Goal: Task Accomplishment & Management: Complete application form

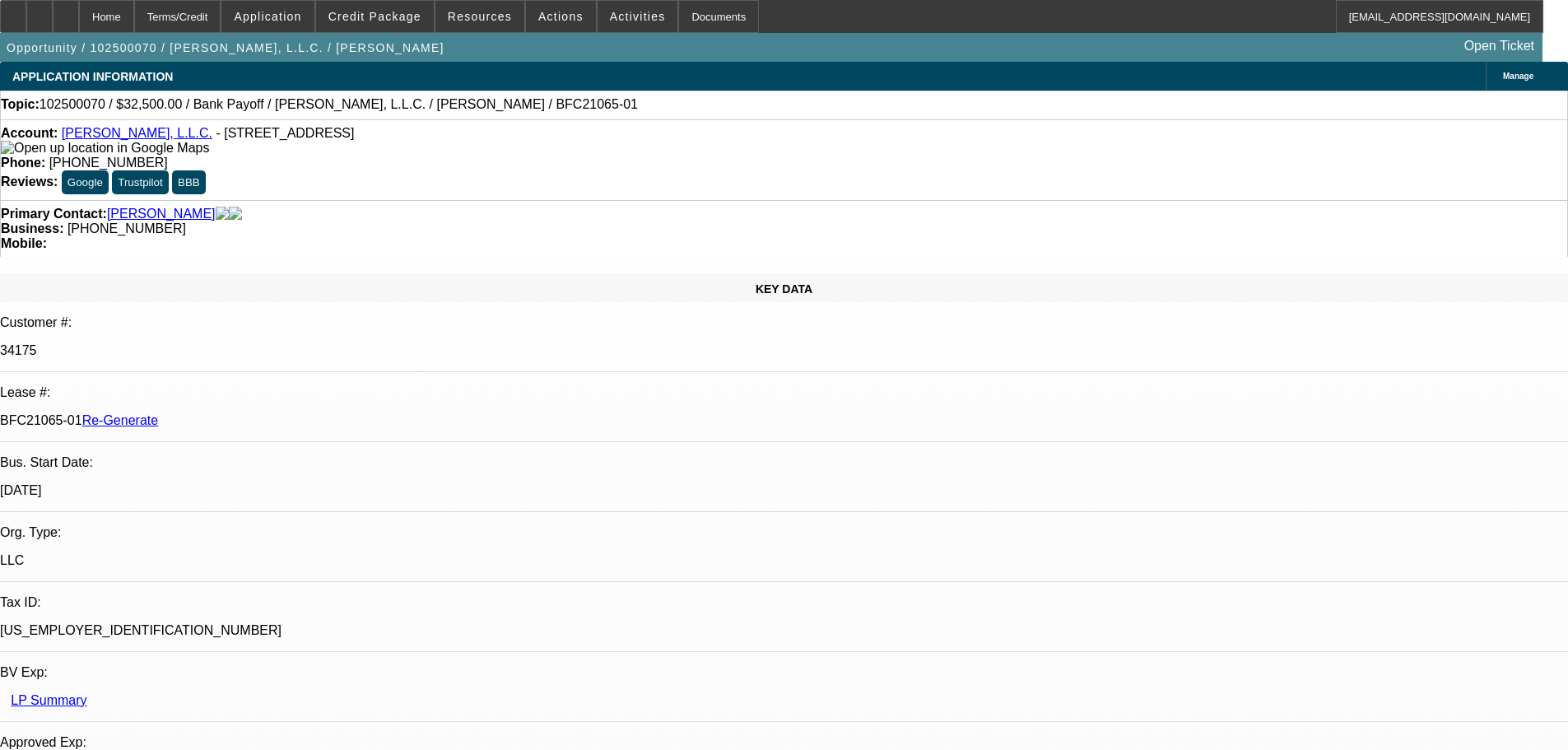
select select "3"
select select "0"
select select "3"
select select "0"
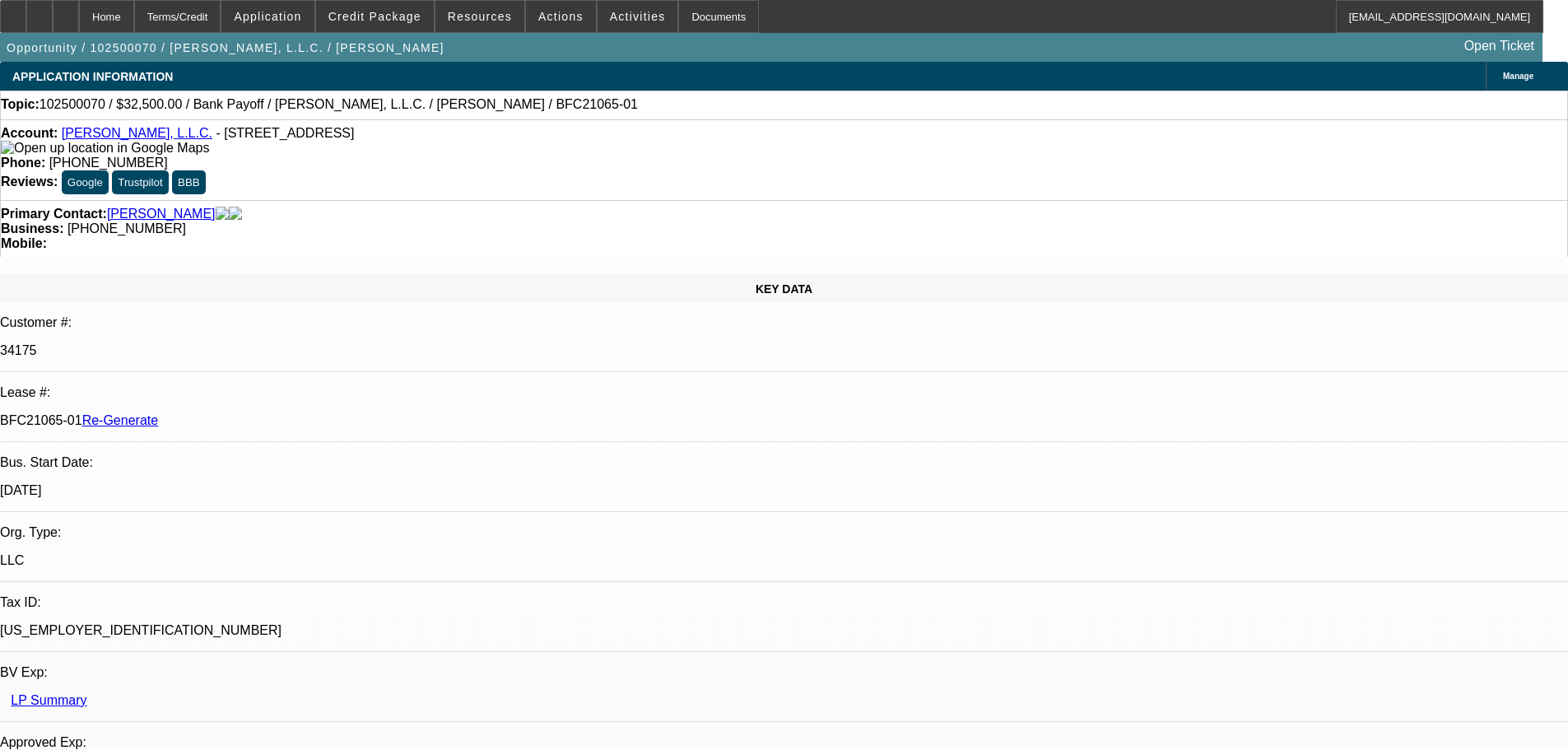
select select "6"
click at [625, 13] on span "Activities" at bounding box center [638, 16] width 56 height 13
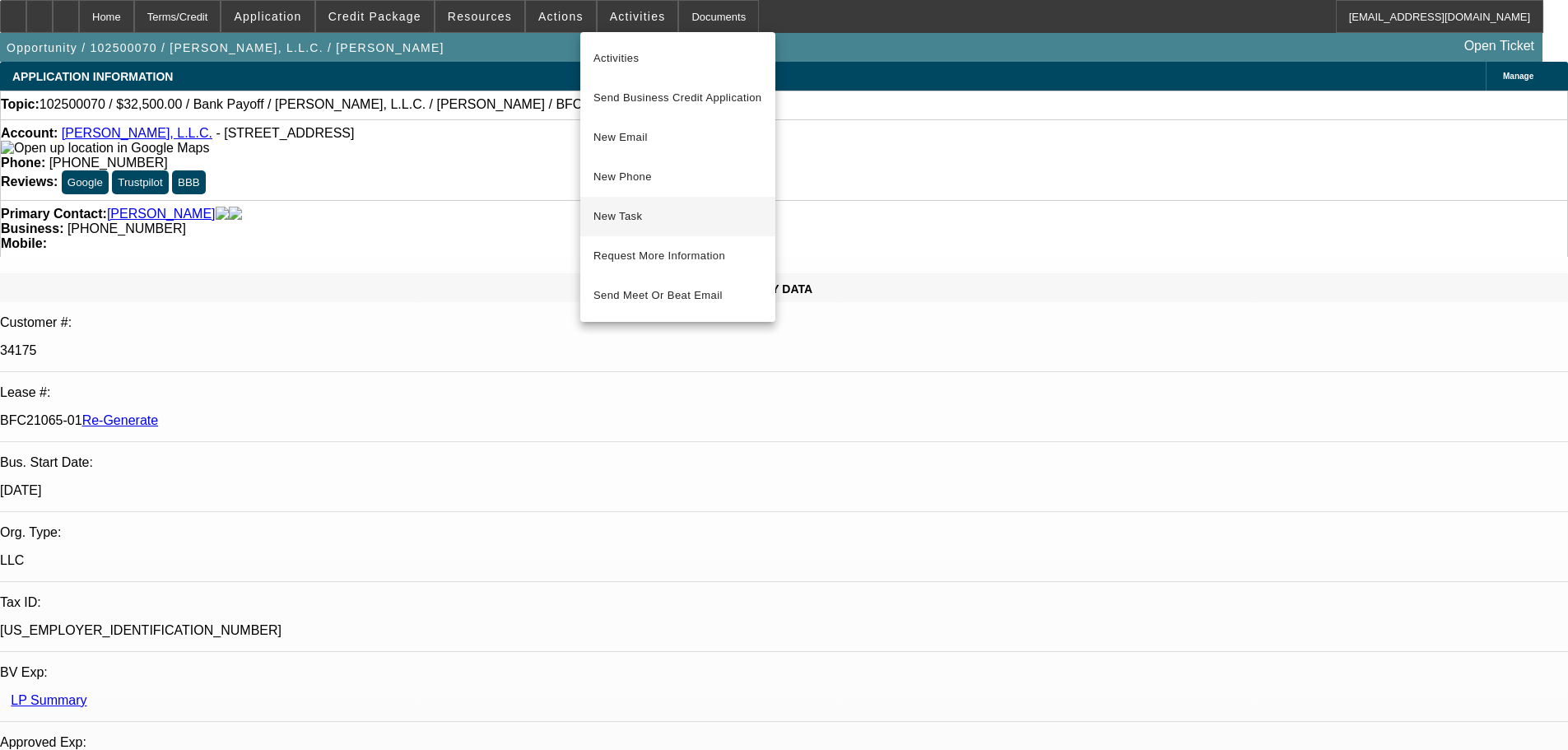
click at [649, 210] on span "New Task" at bounding box center [678, 217] width 169 height 19
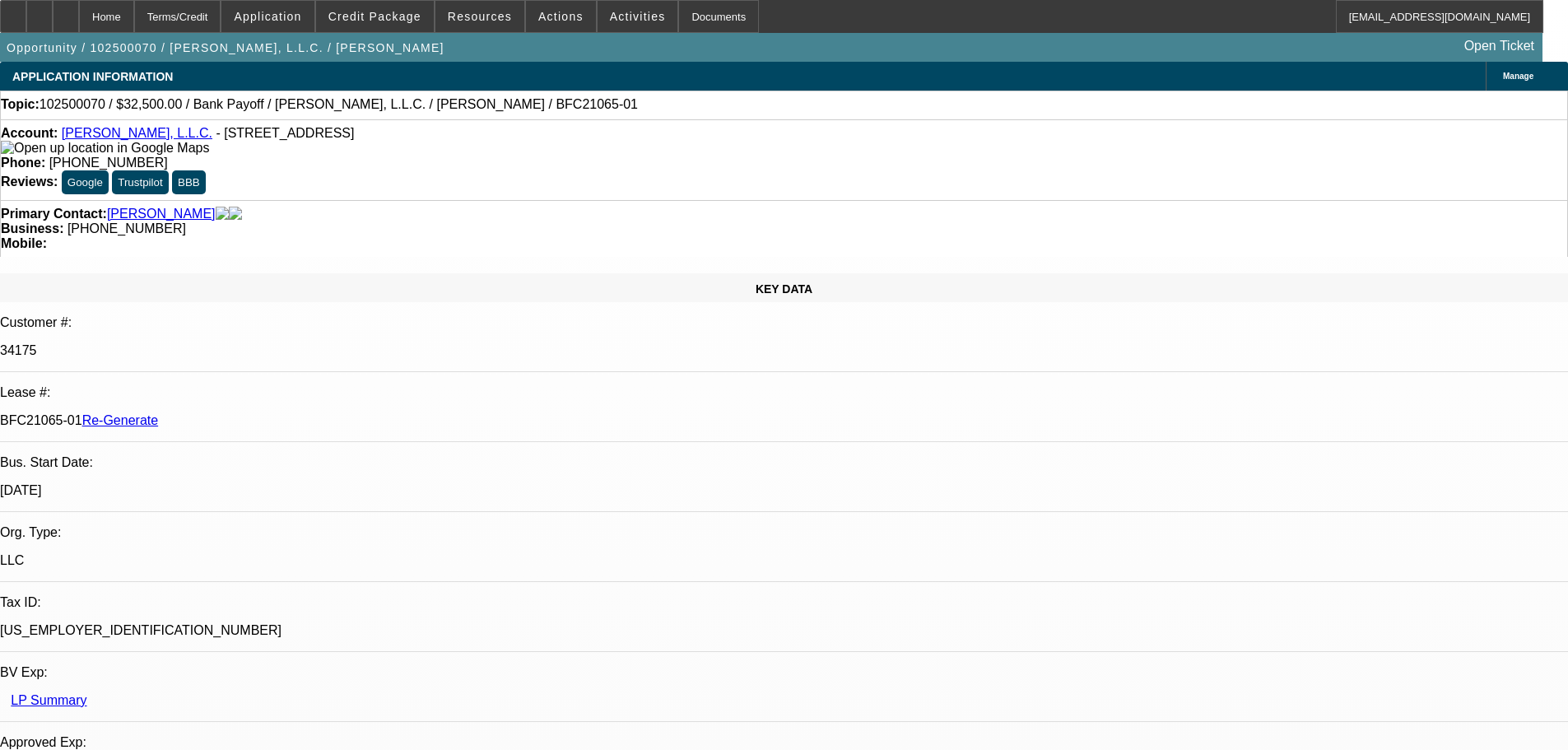
select select "3"
select select "0"
select select "3"
select select "0"
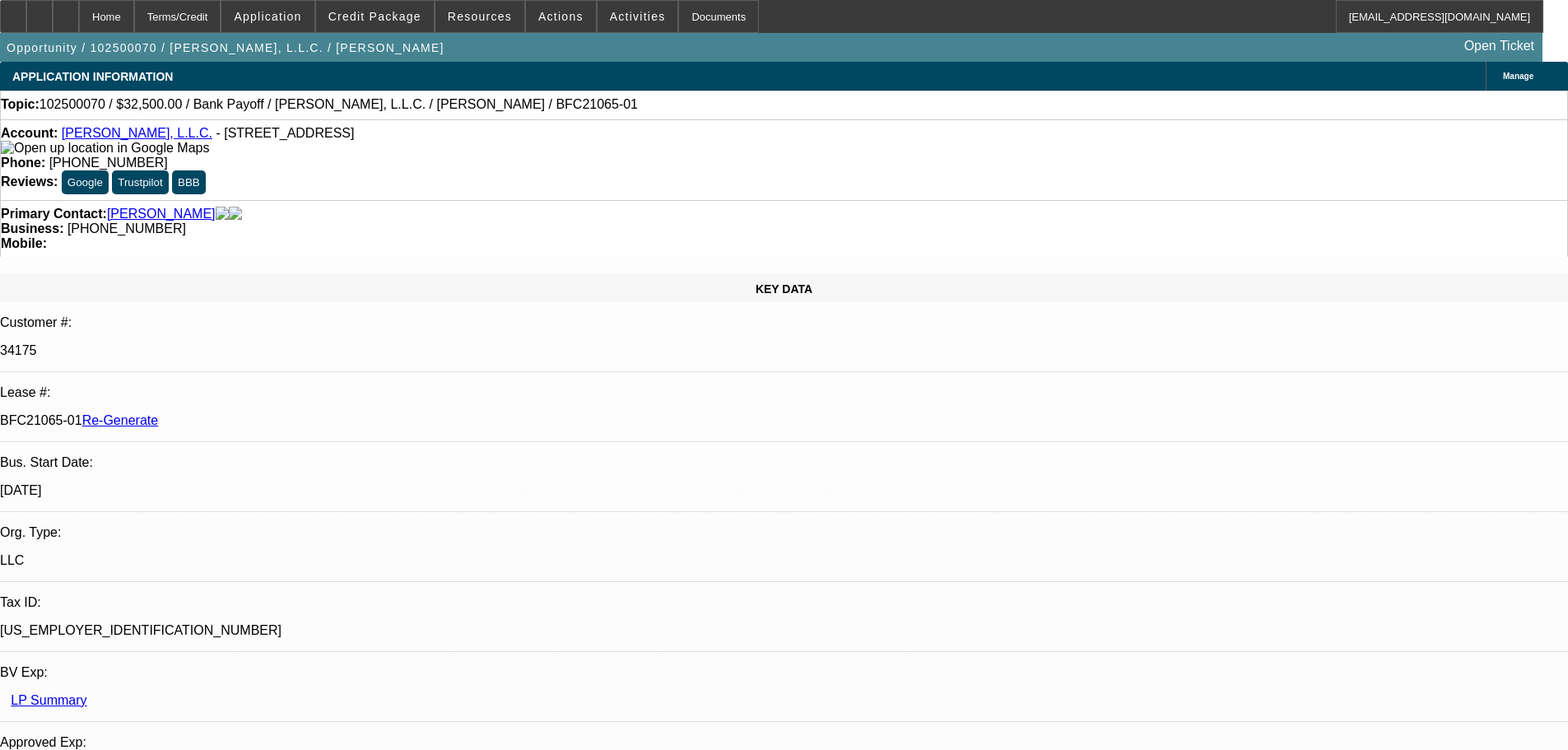
select select "6"
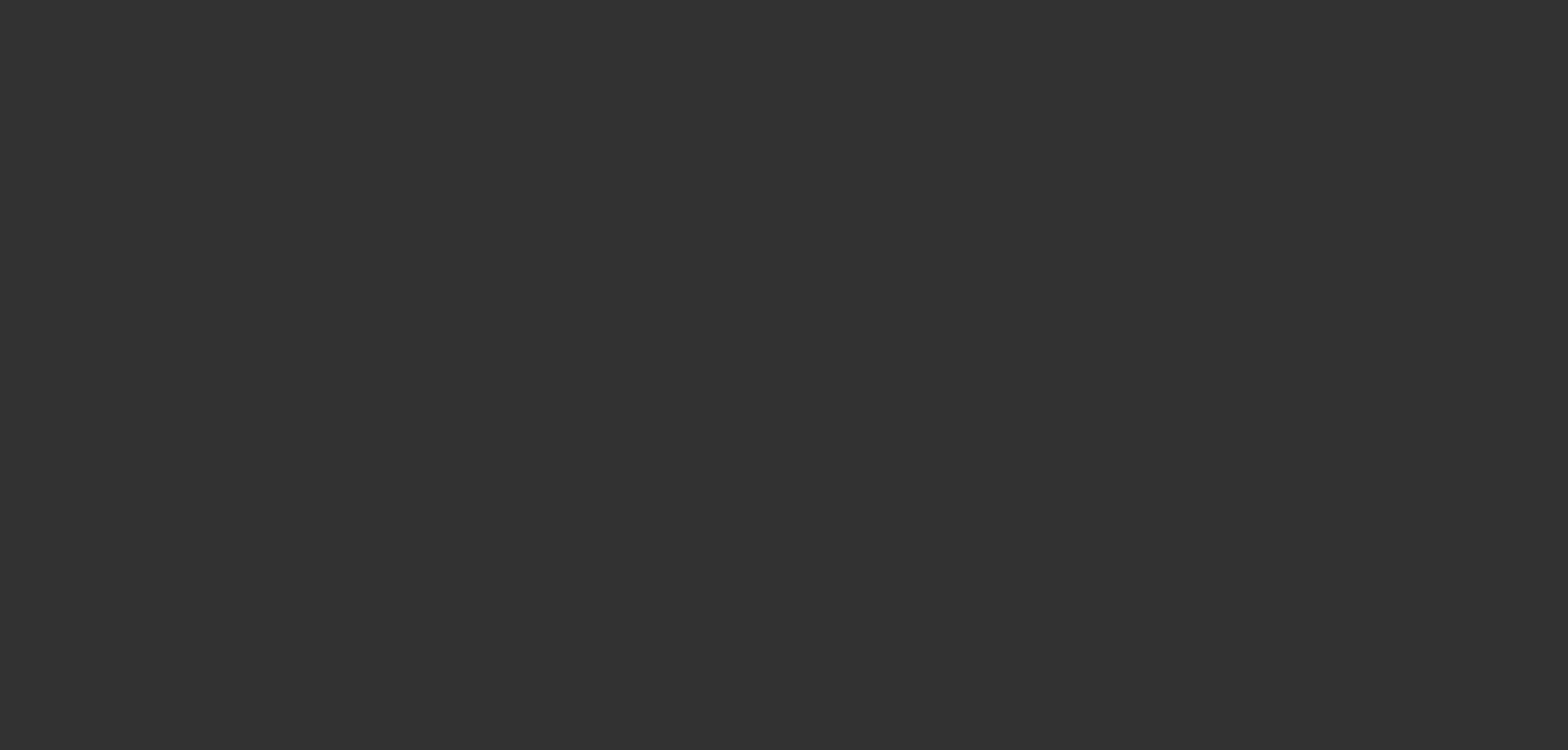
select select "3"
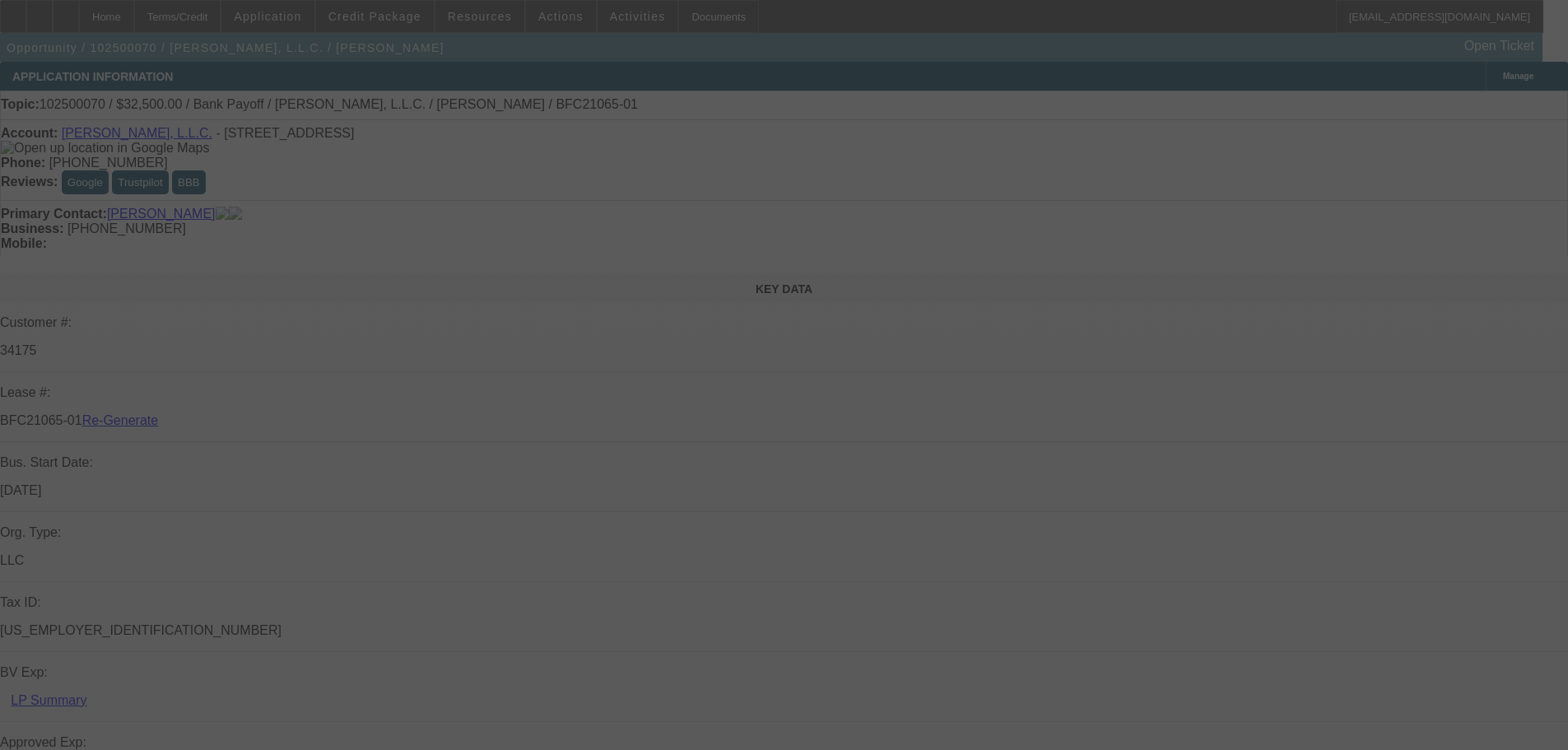
select select "0"
select select "3"
select select "0"
select select "6"
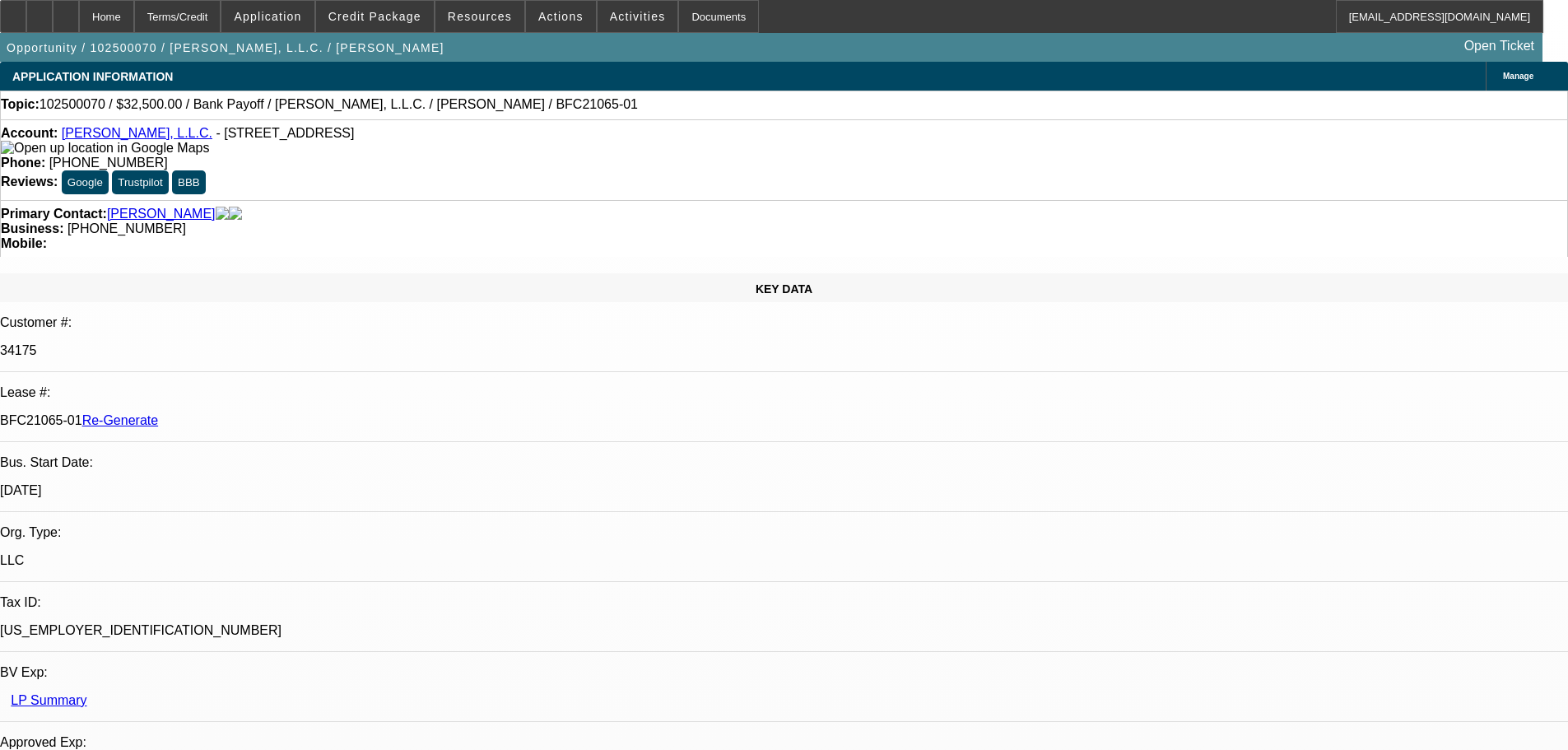
scroll to position [576, 0]
type input "e"
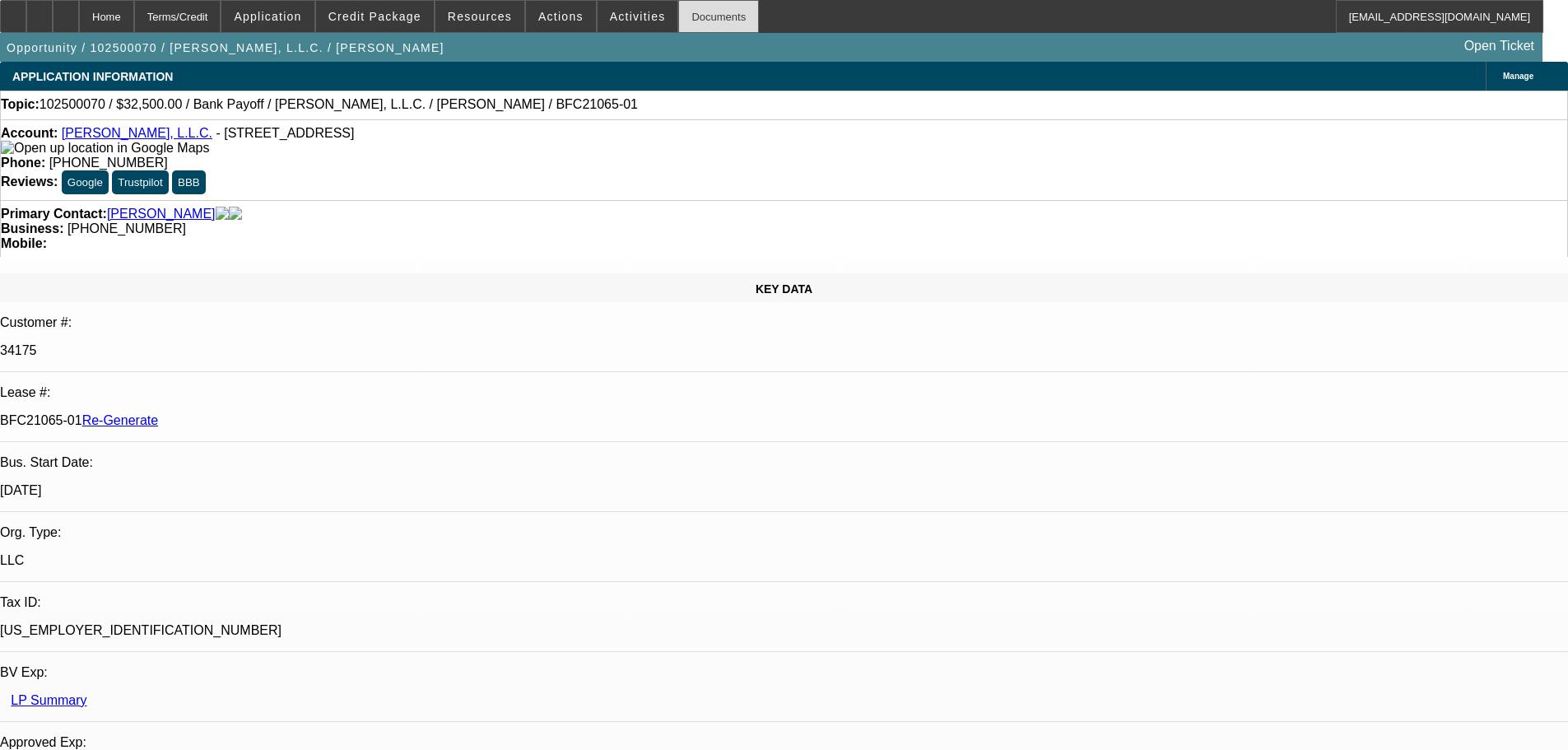
type input "poa"
click at [701, 15] on div "Documents" at bounding box center [718, 16] width 81 height 33
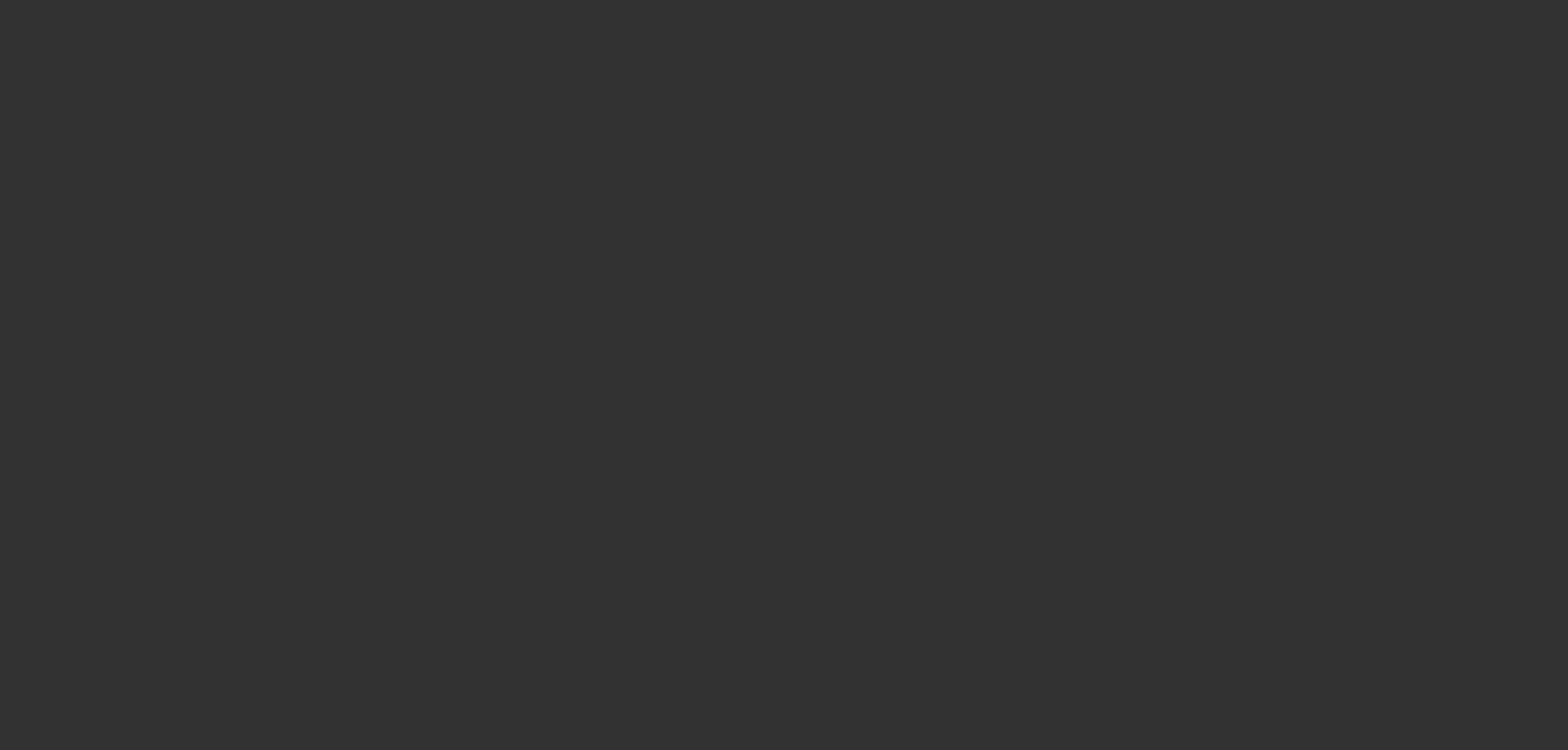
select select "3"
select select "0"
select select "6"
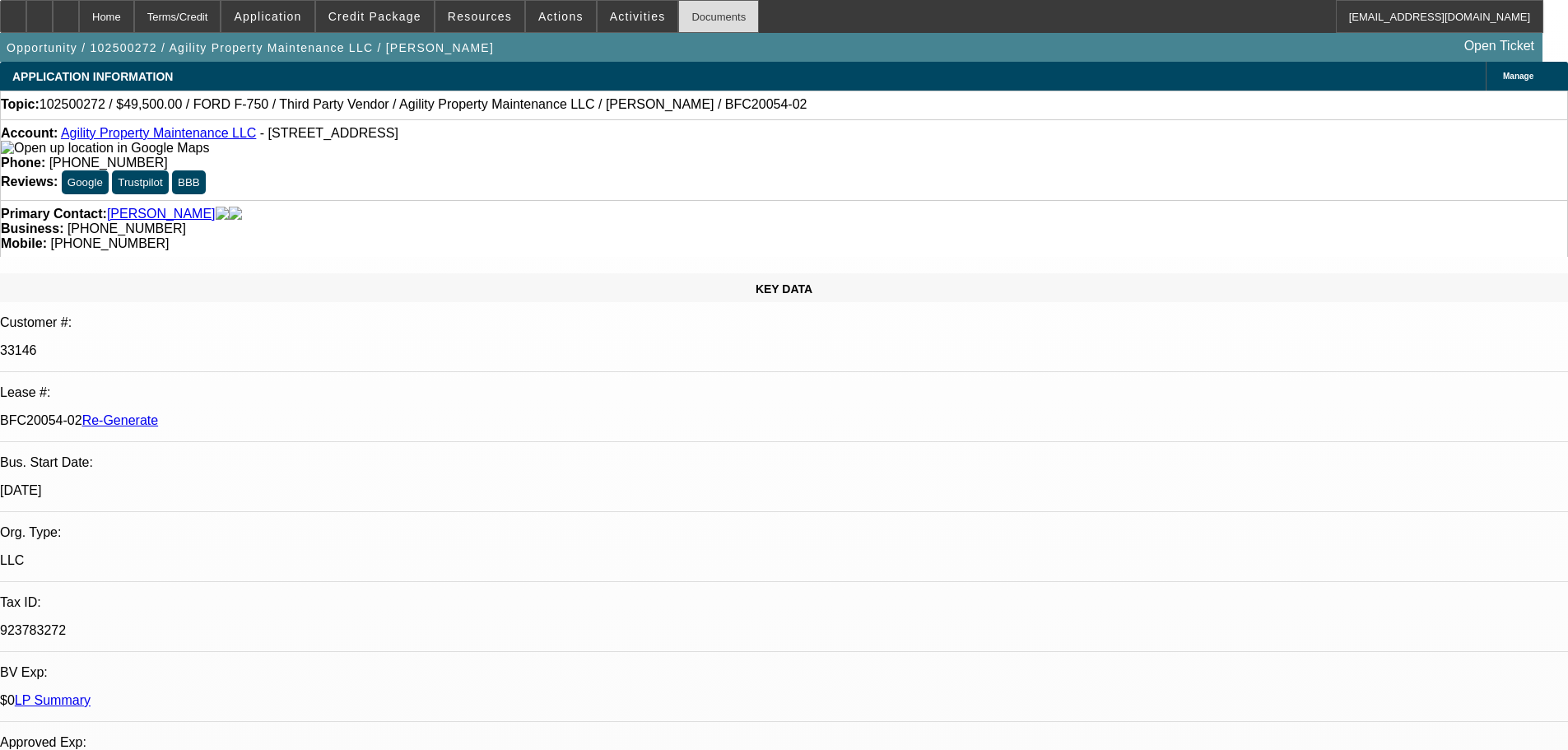
click at [703, 18] on div "Documents" at bounding box center [718, 16] width 81 height 33
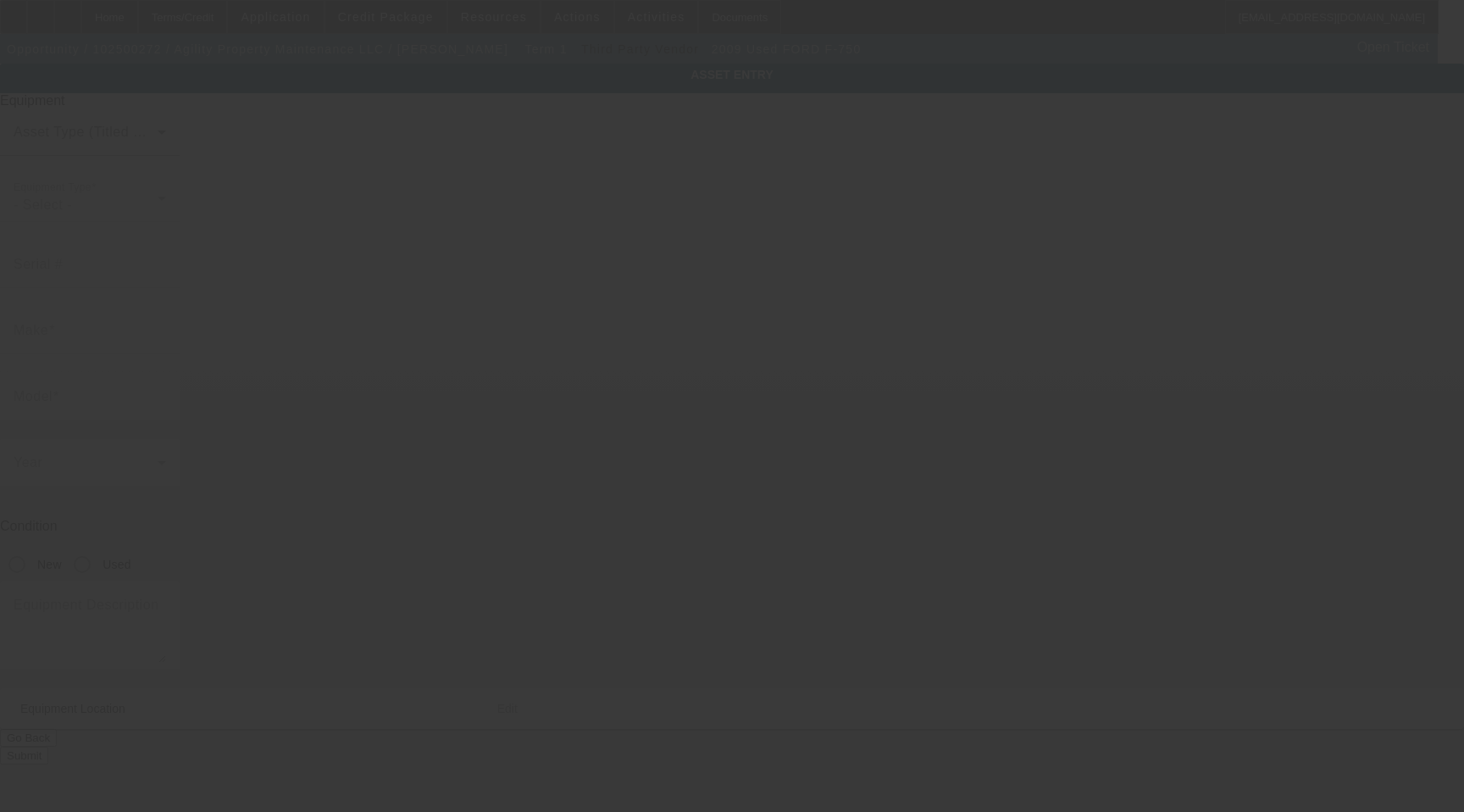
type input "[US_VEHICLE_IDENTIFICATION_NUMBER]"
type input "Ford"
type input "F-750"
radio input "true"
type input "833 NW 80th Ter"
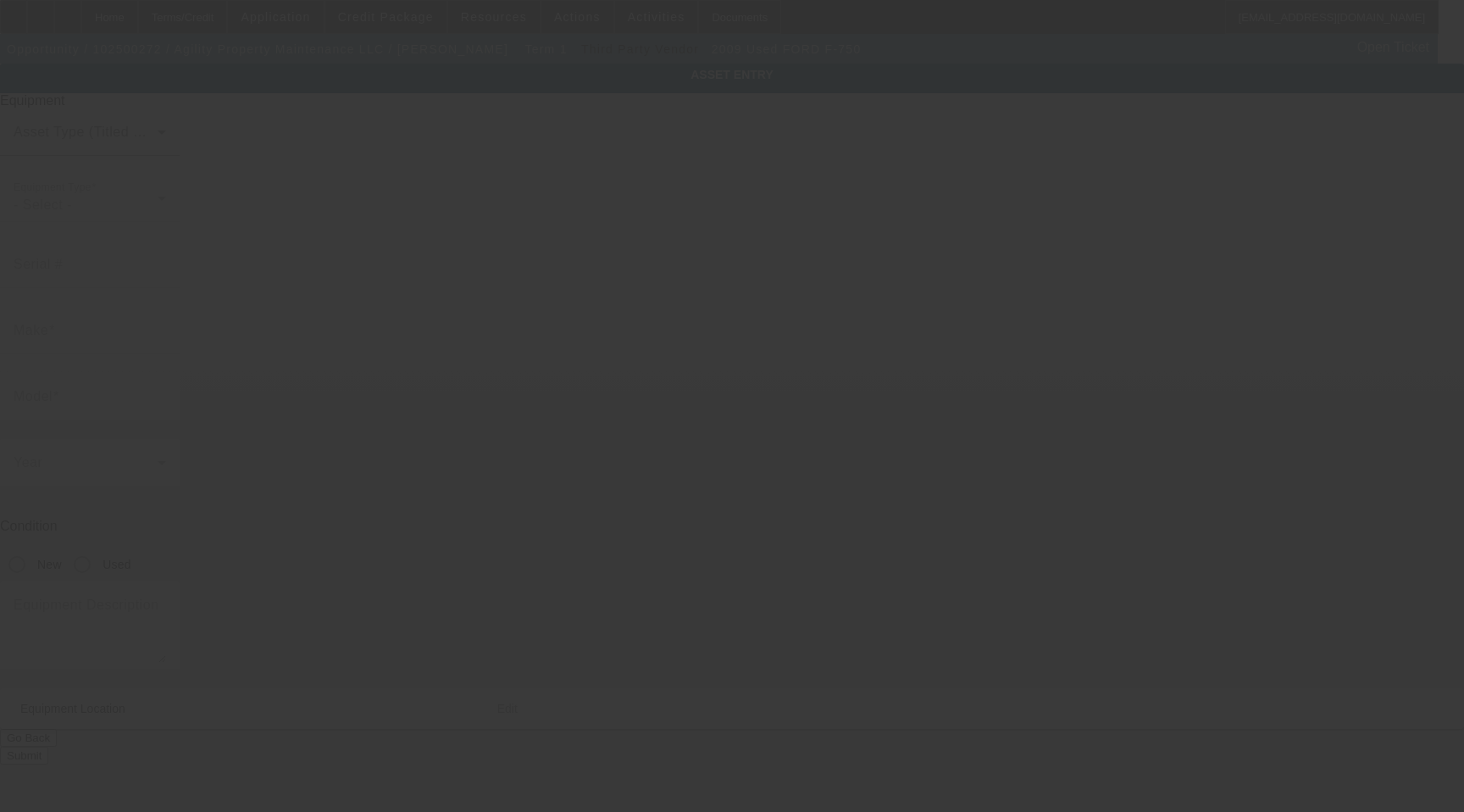
type input "Plantation"
type input "33324"
type input "Broward"
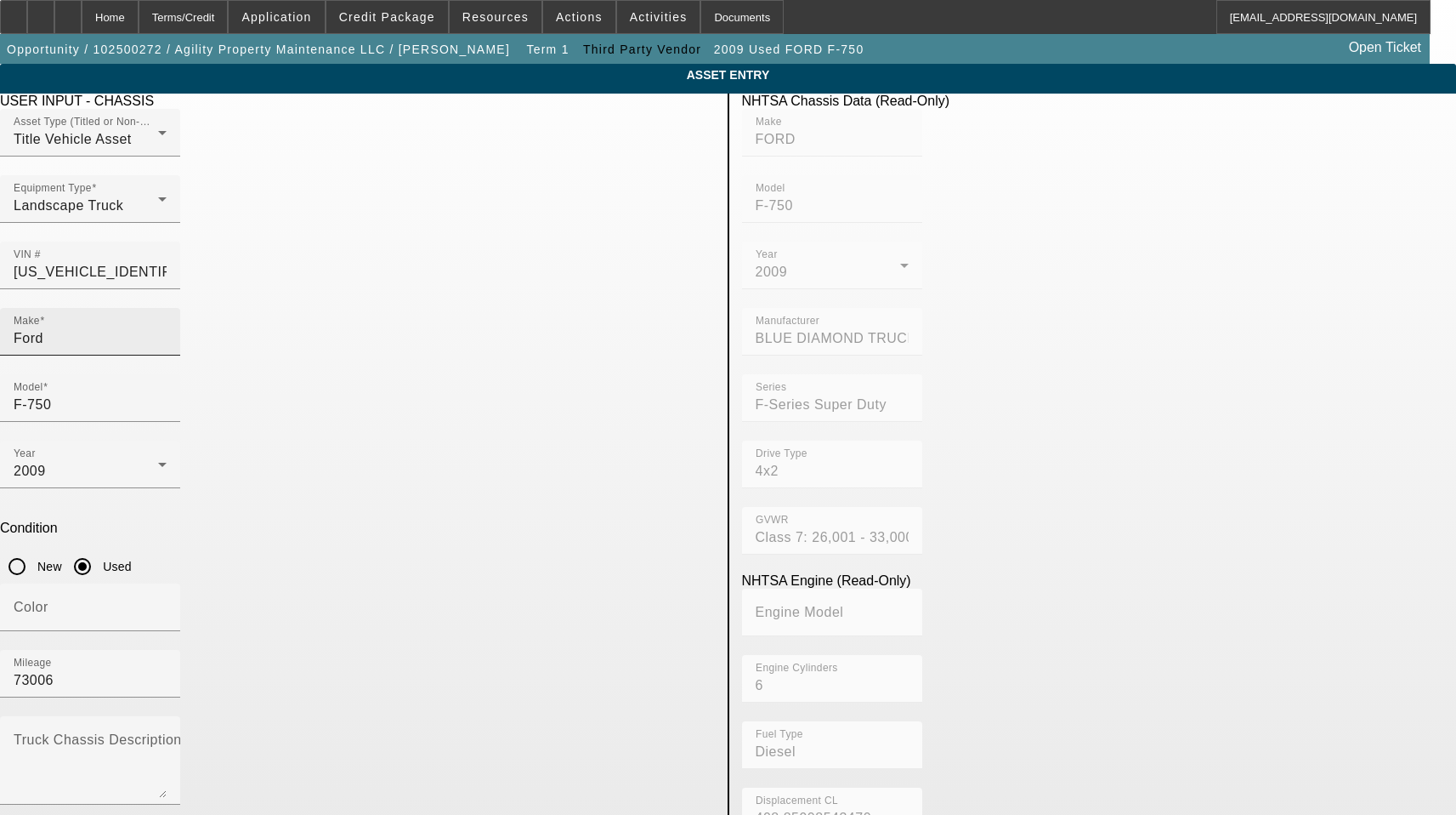
drag, startPoint x: 371, startPoint y: 318, endPoint x: 352, endPoint y: 316, distance: 19.1
click at [166, 318] on div "Make Ford" at bounding box center [90, 331] width 153 height 47
click at [166, 328] on input "Ford" at bounding box center [90, 338] width 153 height 20
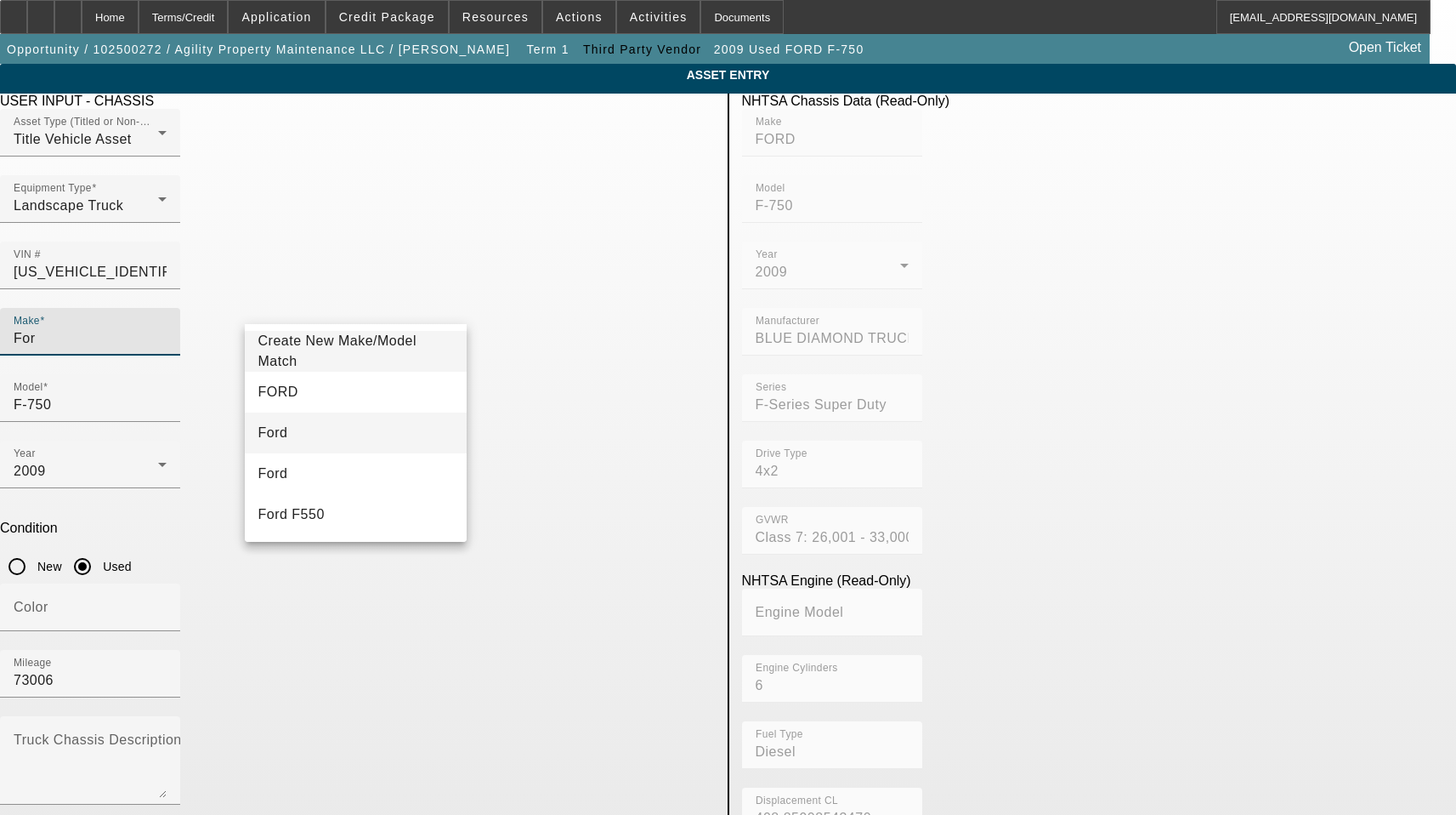
type input "For"
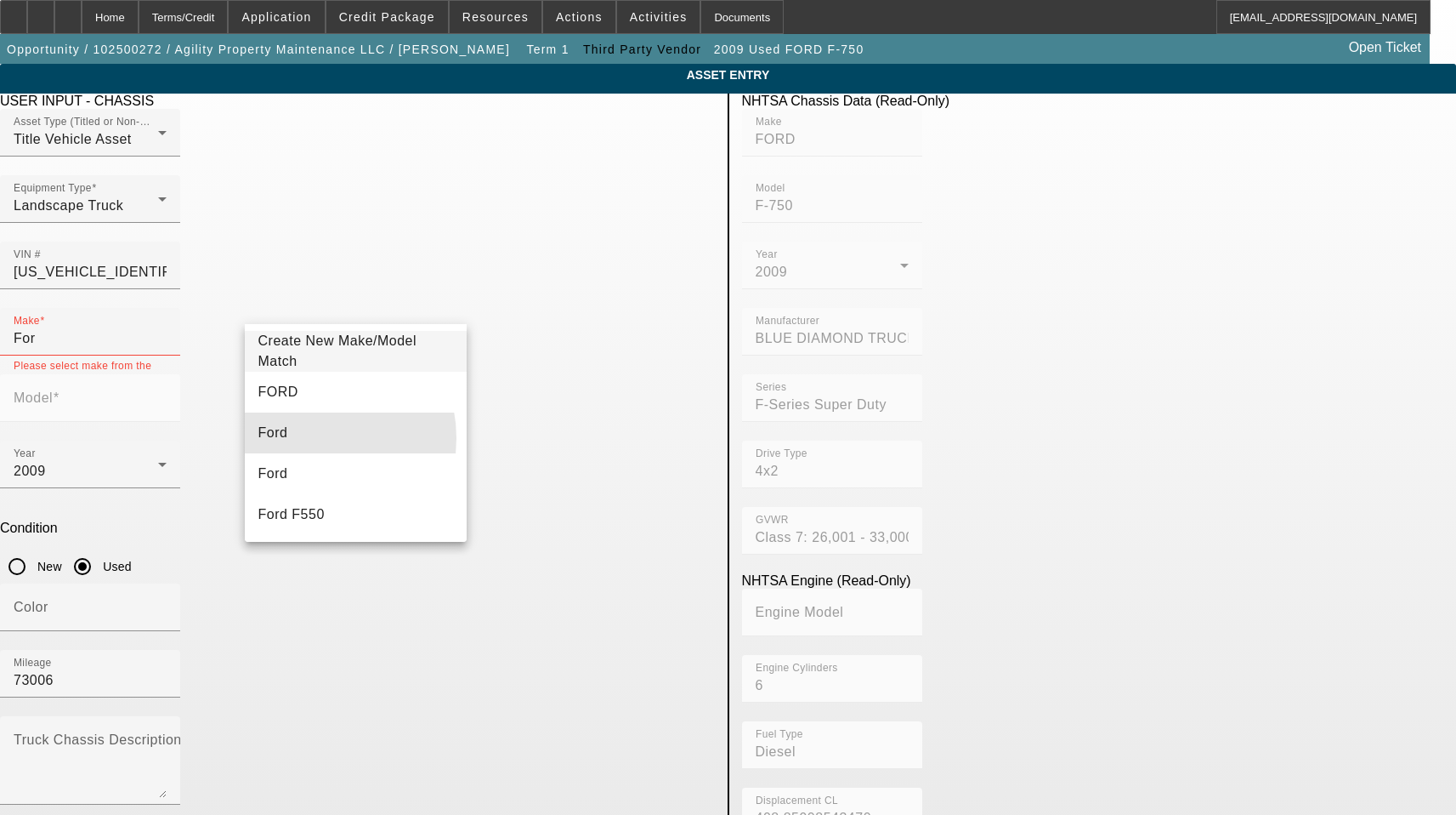
click at [308, 438] on mat-option "Ford" at bounding box center [356, 432] width 223 height 41
type input "Ford"
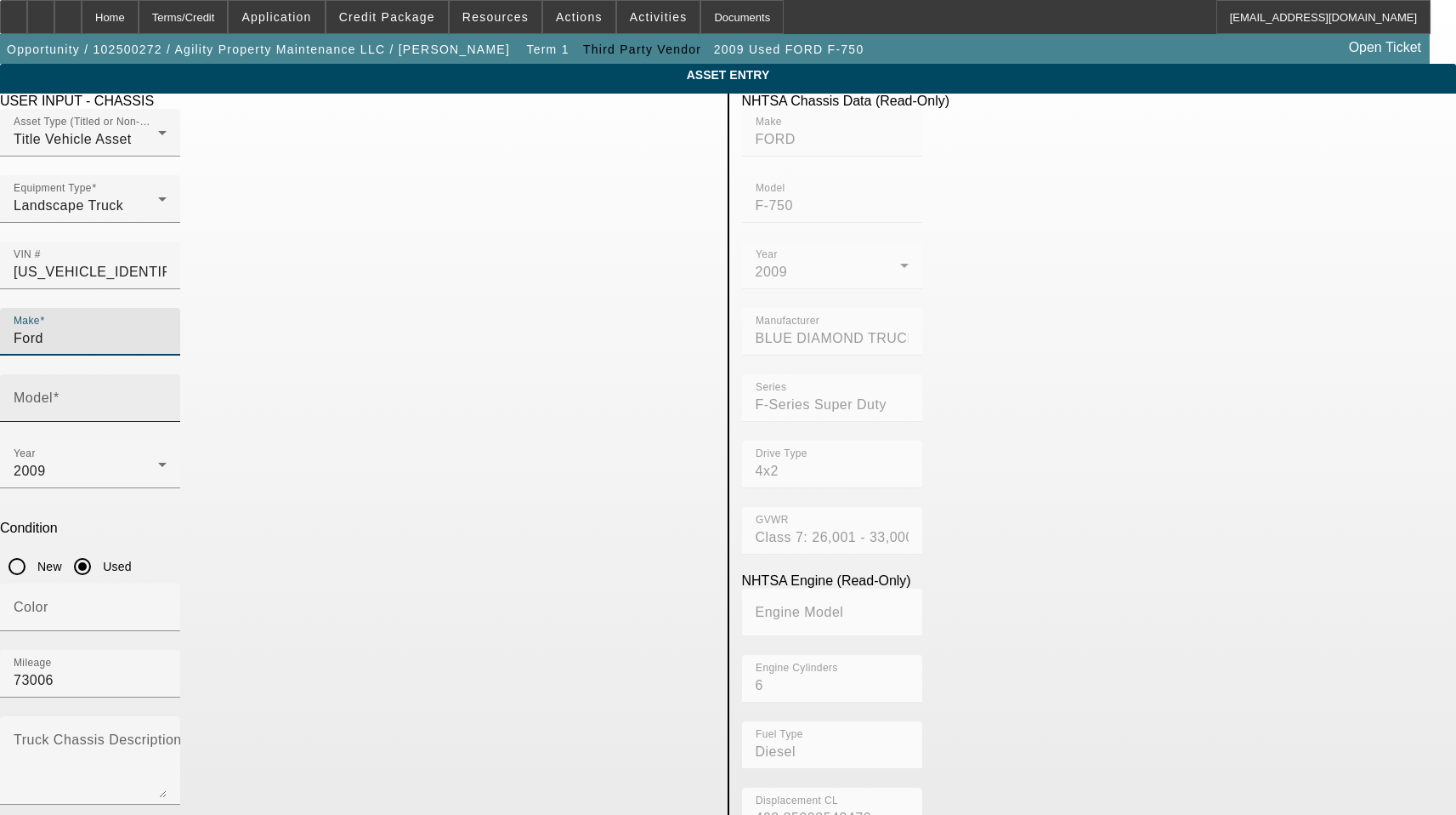
click at [53, 390] on mat-label "Model" at bounding box center [33, 397] width 39 height 15
click at [166, 395] on input "Model" at bounding box center [90, 405] width 153 height 20
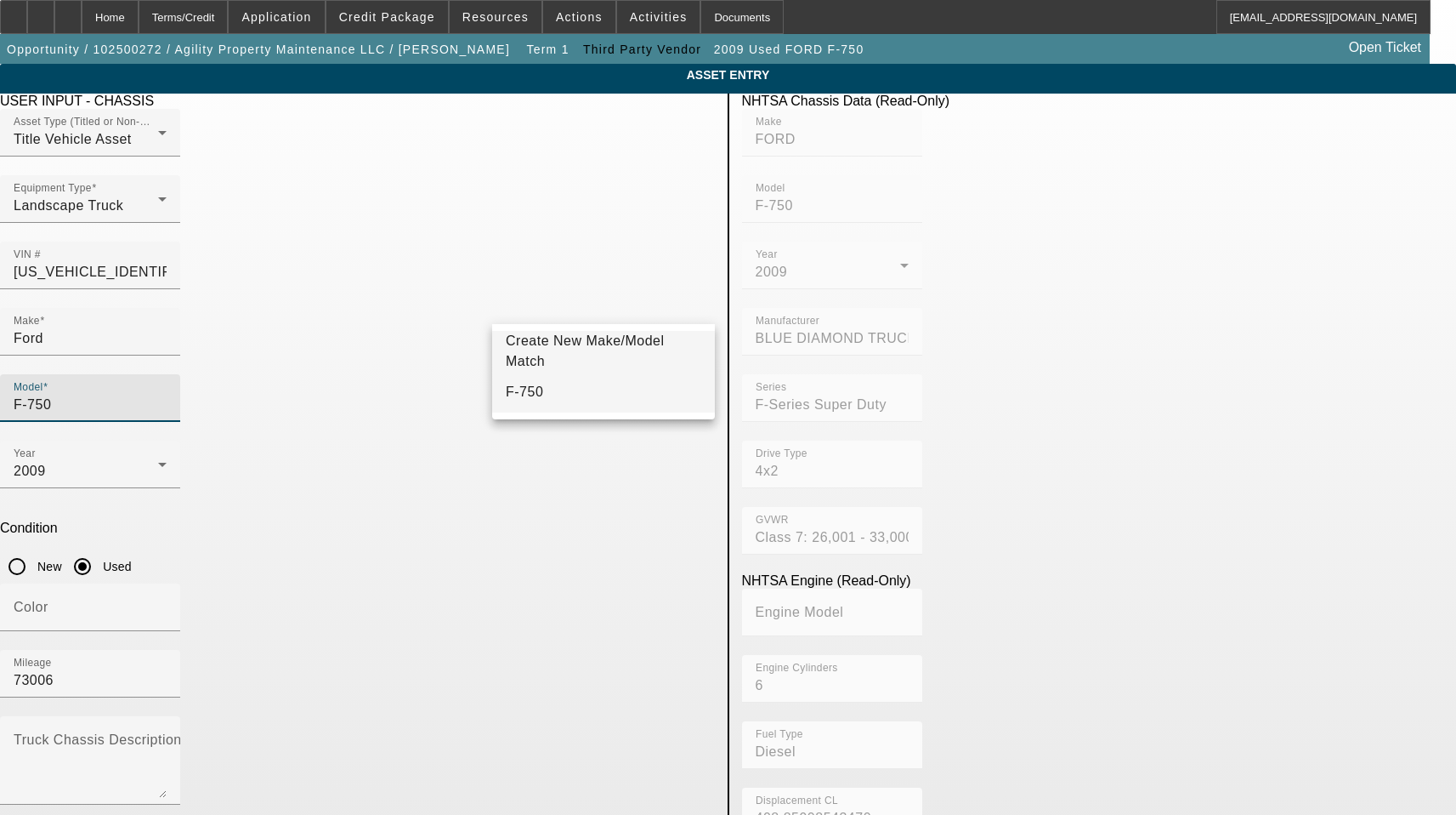
type input "F-750"
click at [559, 400] on mat-option "F-750" at bounding box center [603, 392] width 223 height 41
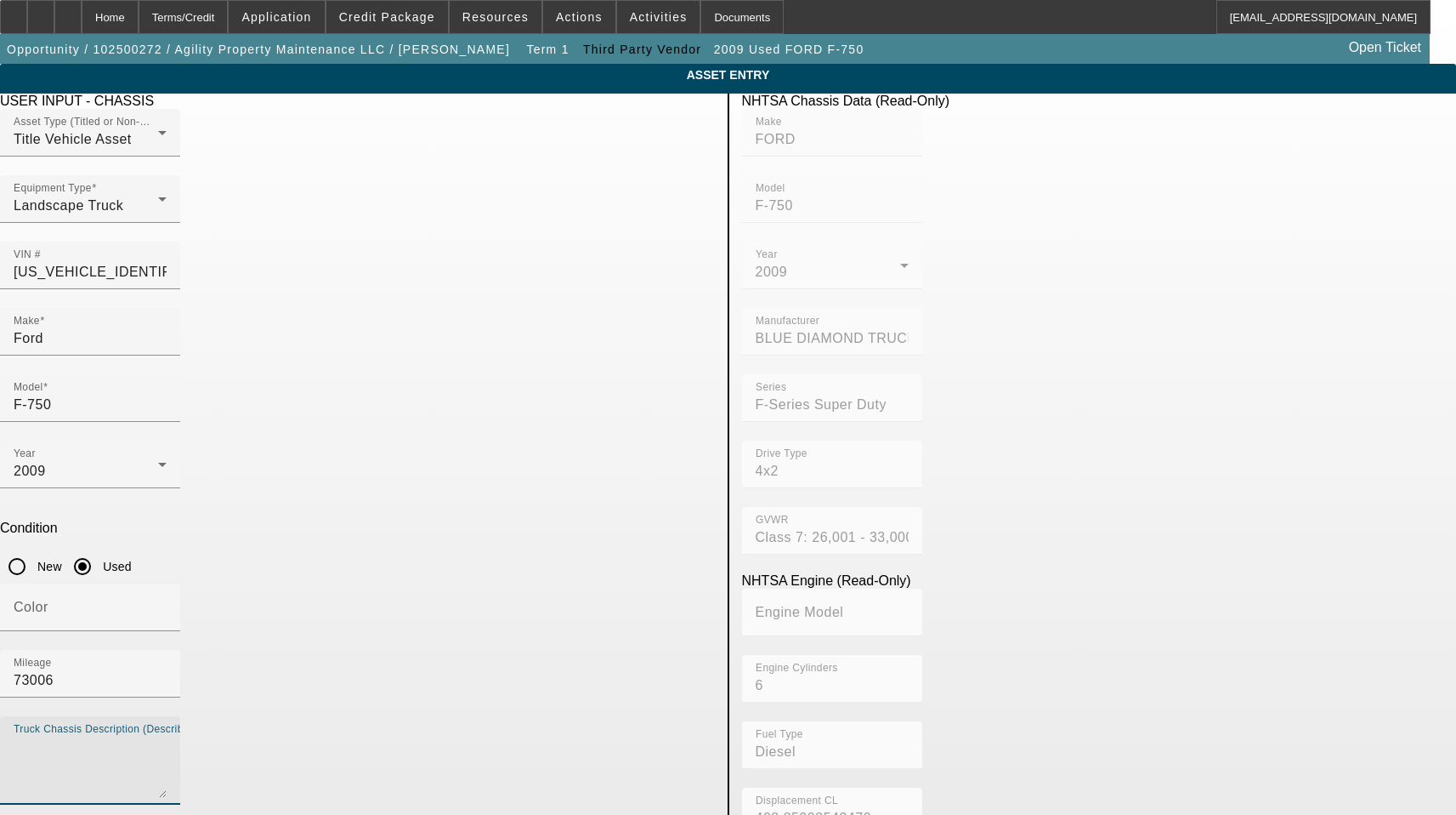
click at [166, 737] on textarea "Truck Chassis Description (Describe the truck chassis only)" at bounding box center [90, 767] width 153 height 61
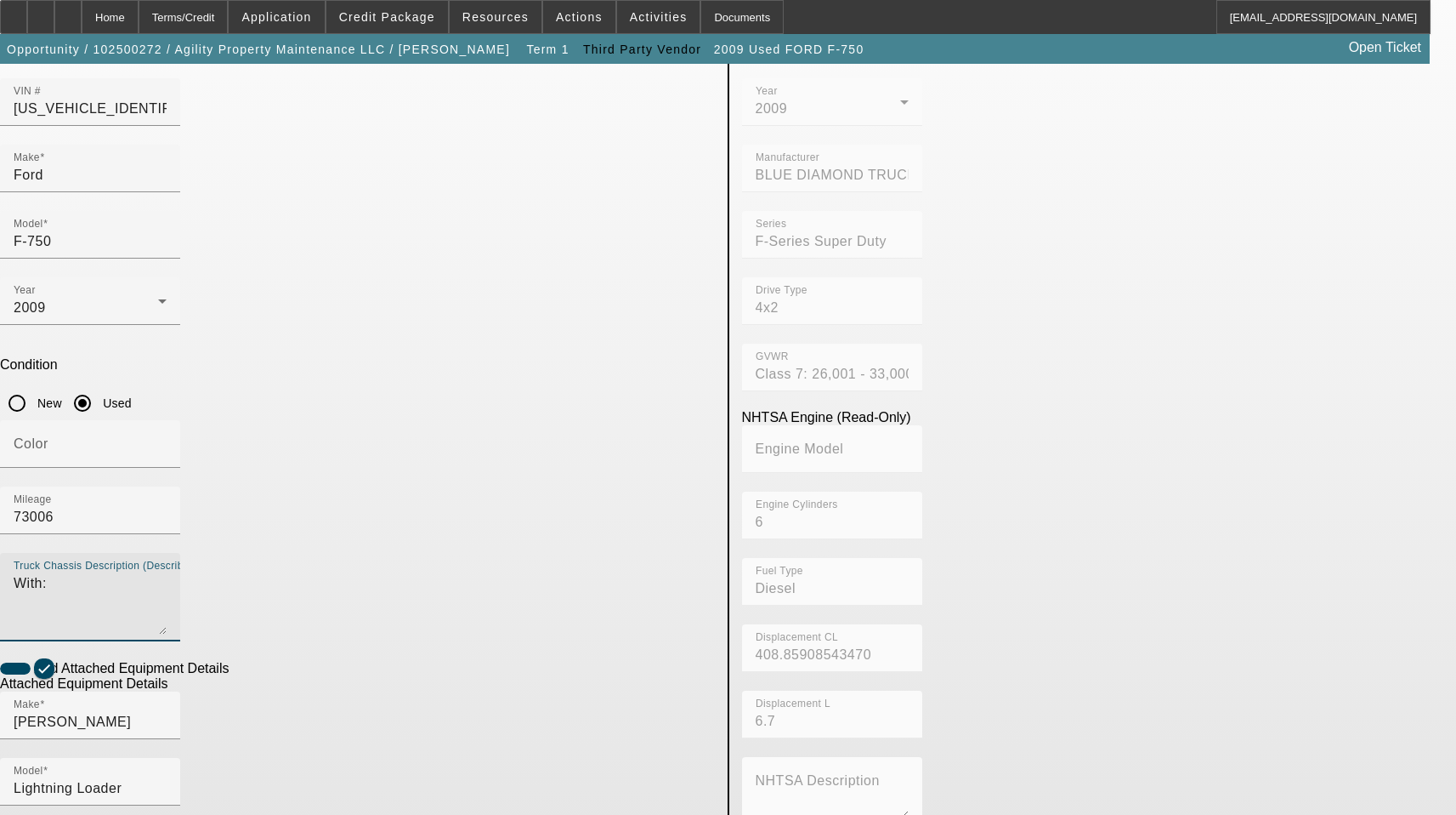
scroll to position [255, 0]
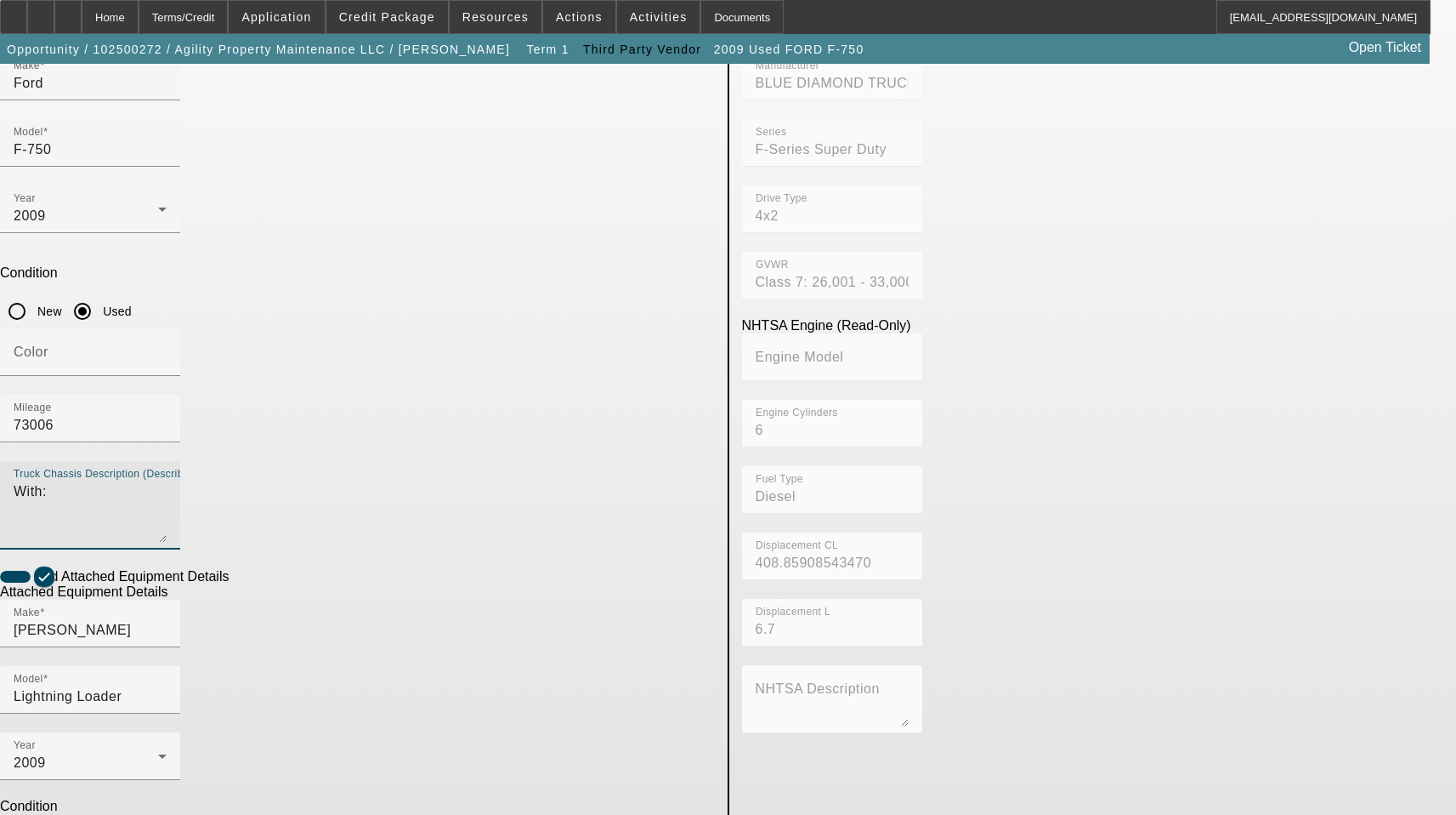
type textarea "With:"
drag, startPoint x: 385, startPoint y: 643, endPoint x: 95, endPoint y: 643, distance: 290.0
click at [95, 643] on app-asset-collateral-manage "ASSET ENTRY Delete asset USER INPUT - CHASSIS Asset Type (Titled or Non-Titled)…" at bounding box center [728, 470] width 1456 height 1323
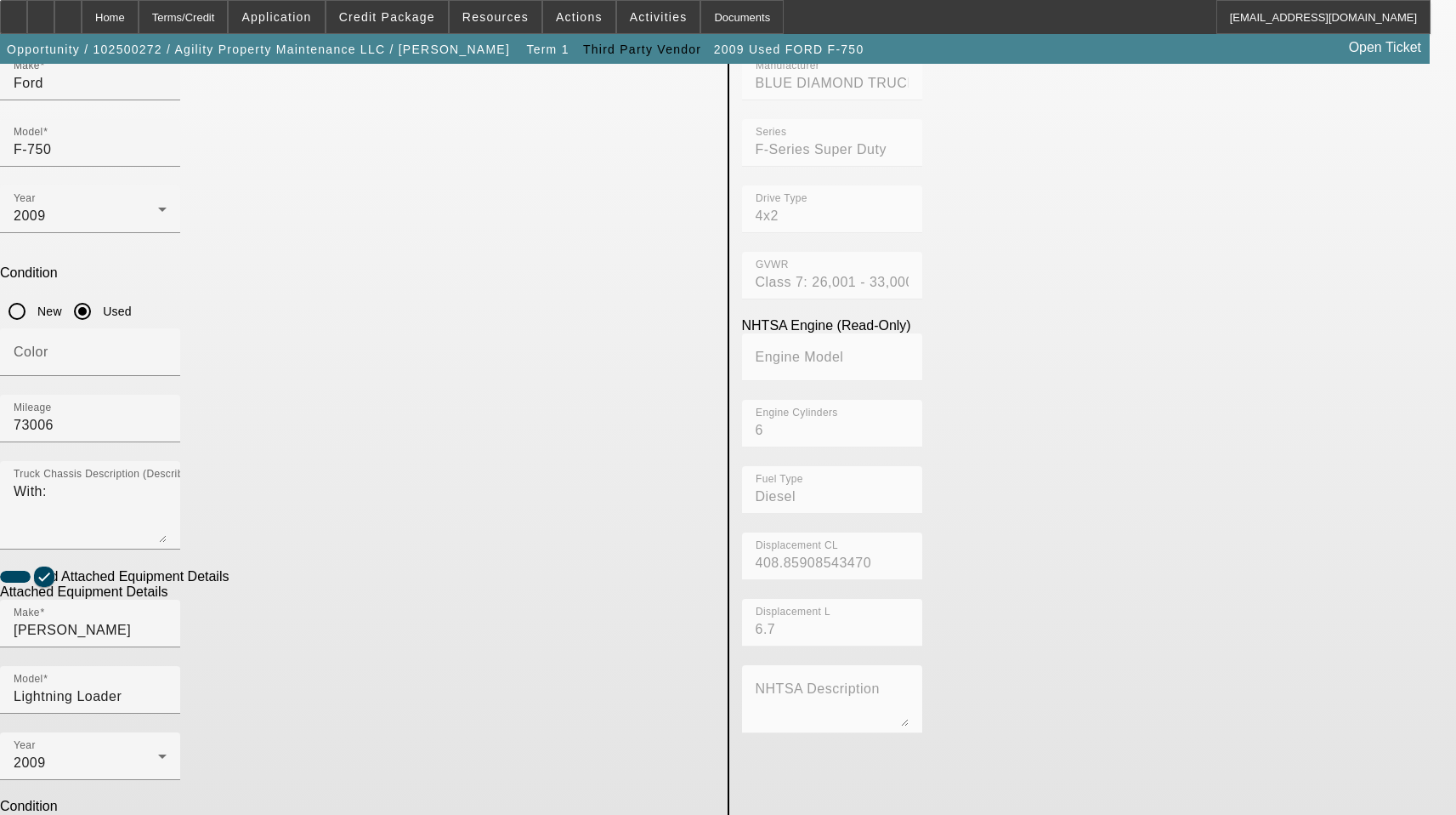
drag, startPoint x: 340, startPoint y: 637, endPoint x: 67, endPoint y: 627, distance: 273.2
click at [67, 627] on app-asset-collateral-manage "ASSET ENTRY Delete asset USER INPUT - CHASSIS Asset Type (Titled or Non-Titled)…" at bounding box center [728, 470] width 1456 height 1323
type textarea "Includes all options, attachments, and accessories"
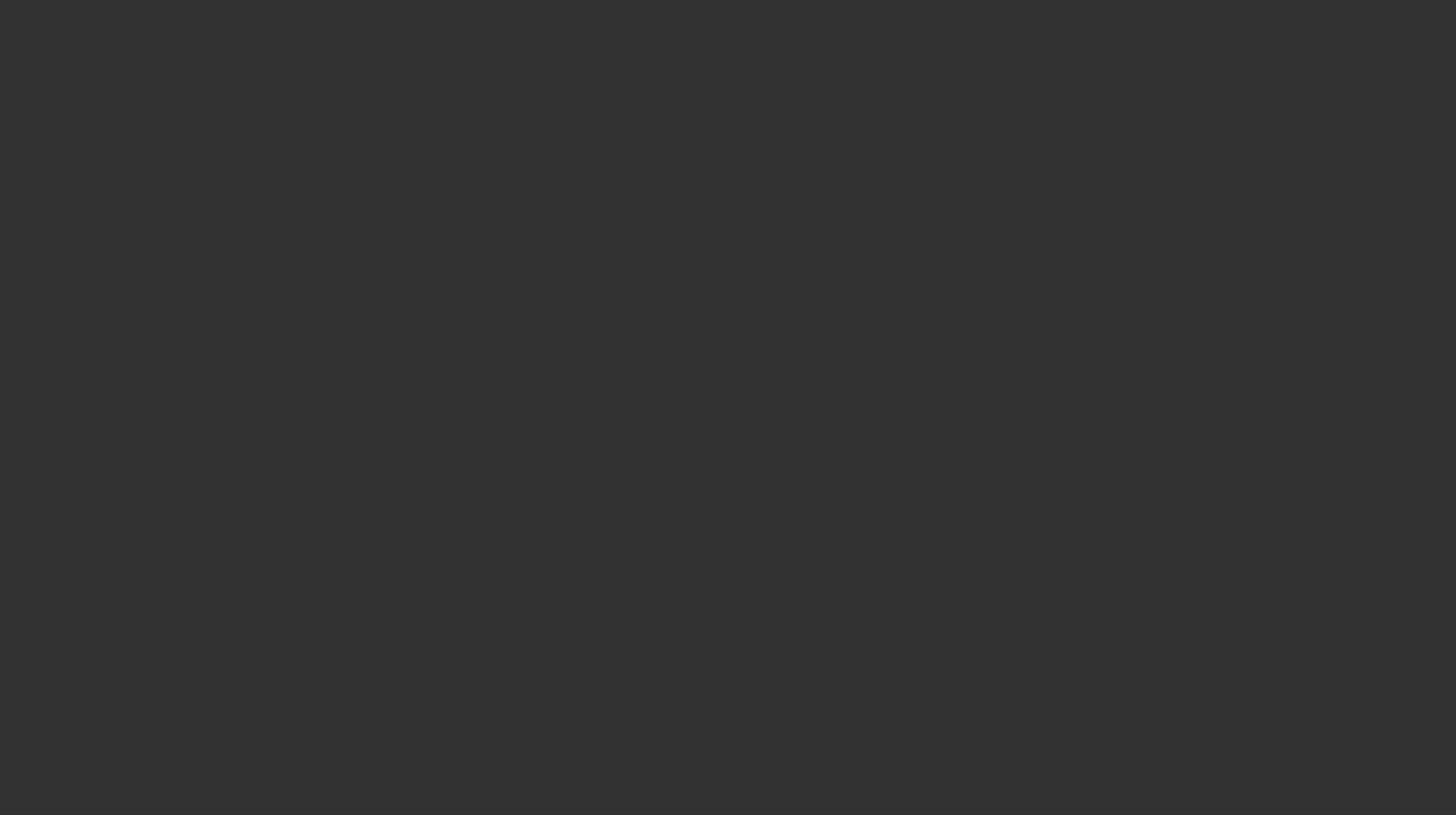
select select "3"
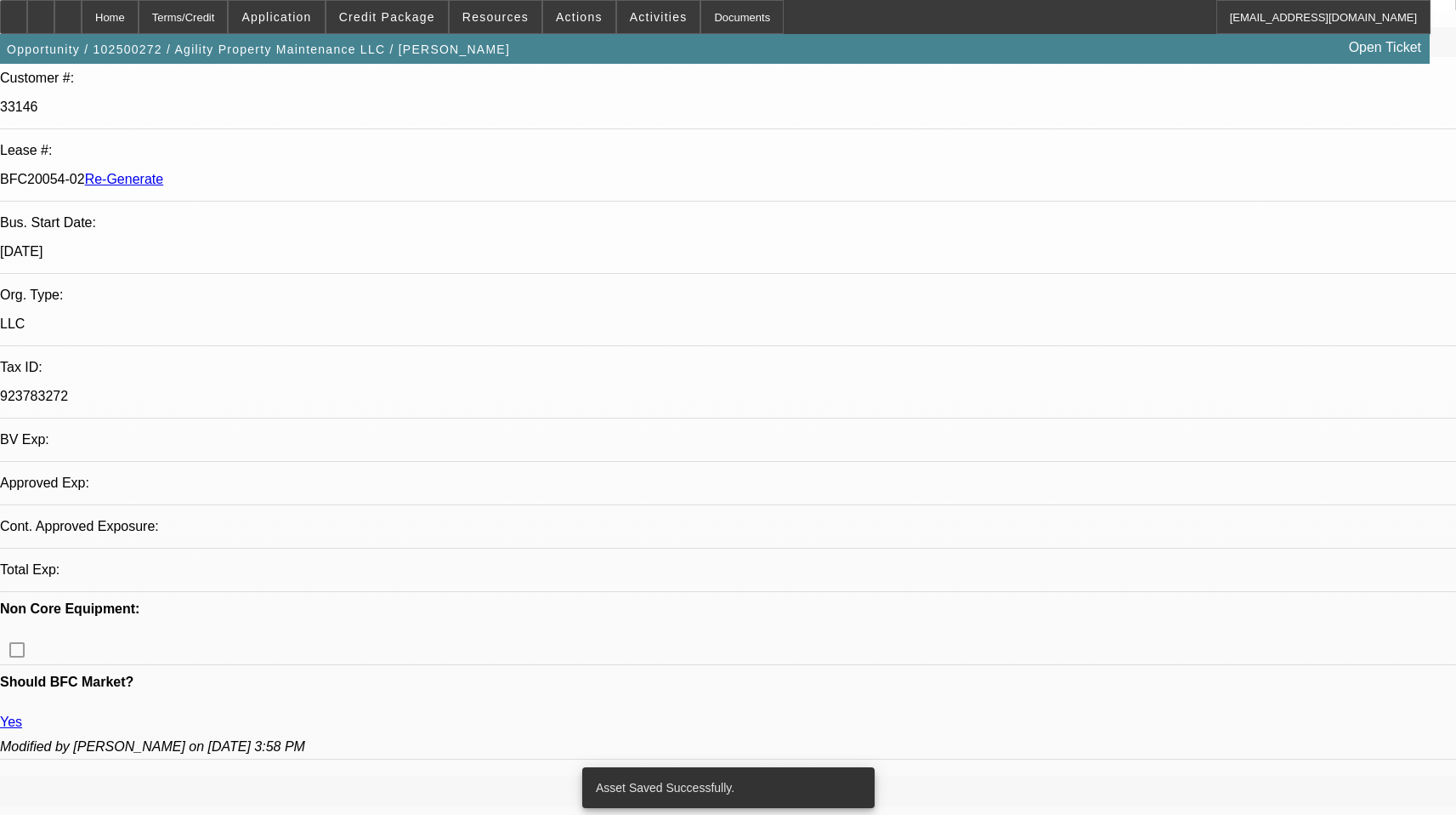
select select "0"
select select "6"
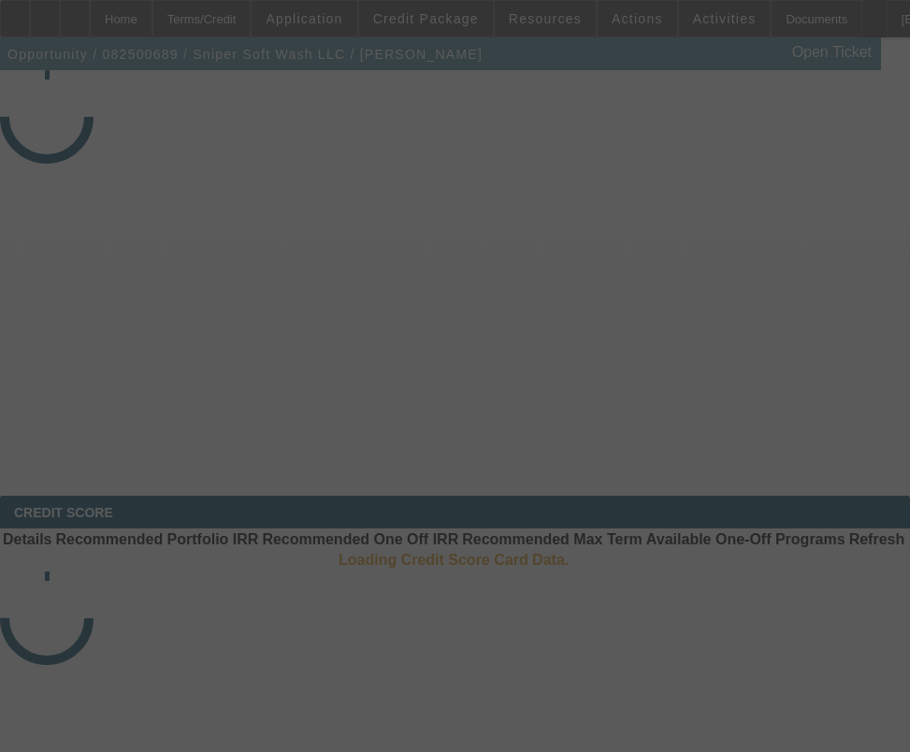
select select "3"
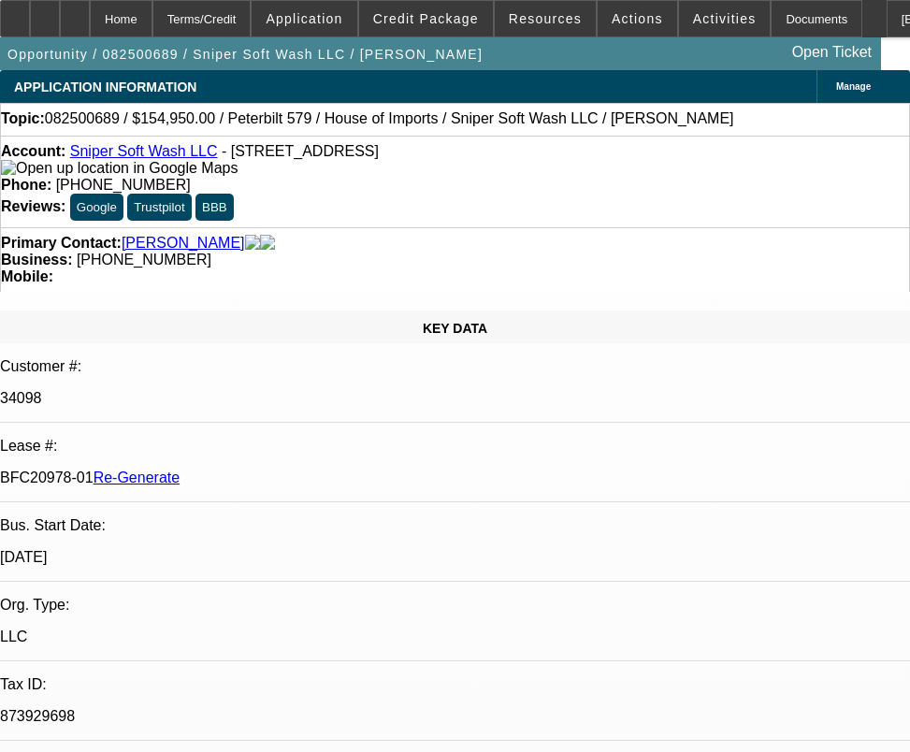
select select "0"
select select "2"
select select "0"
select select "6"
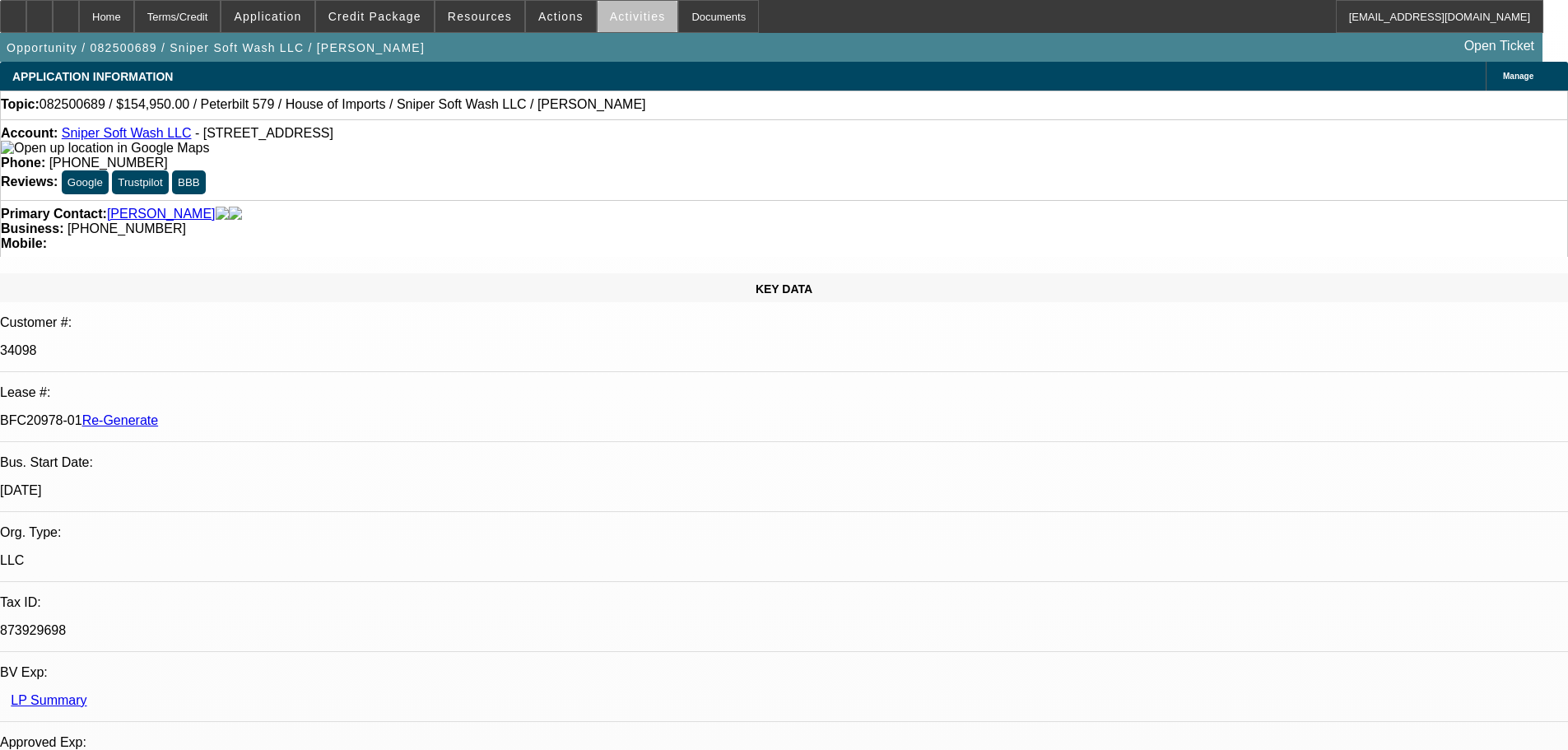
click at [628, 24] on span at bounding box center [638, 16] width 81 height 40
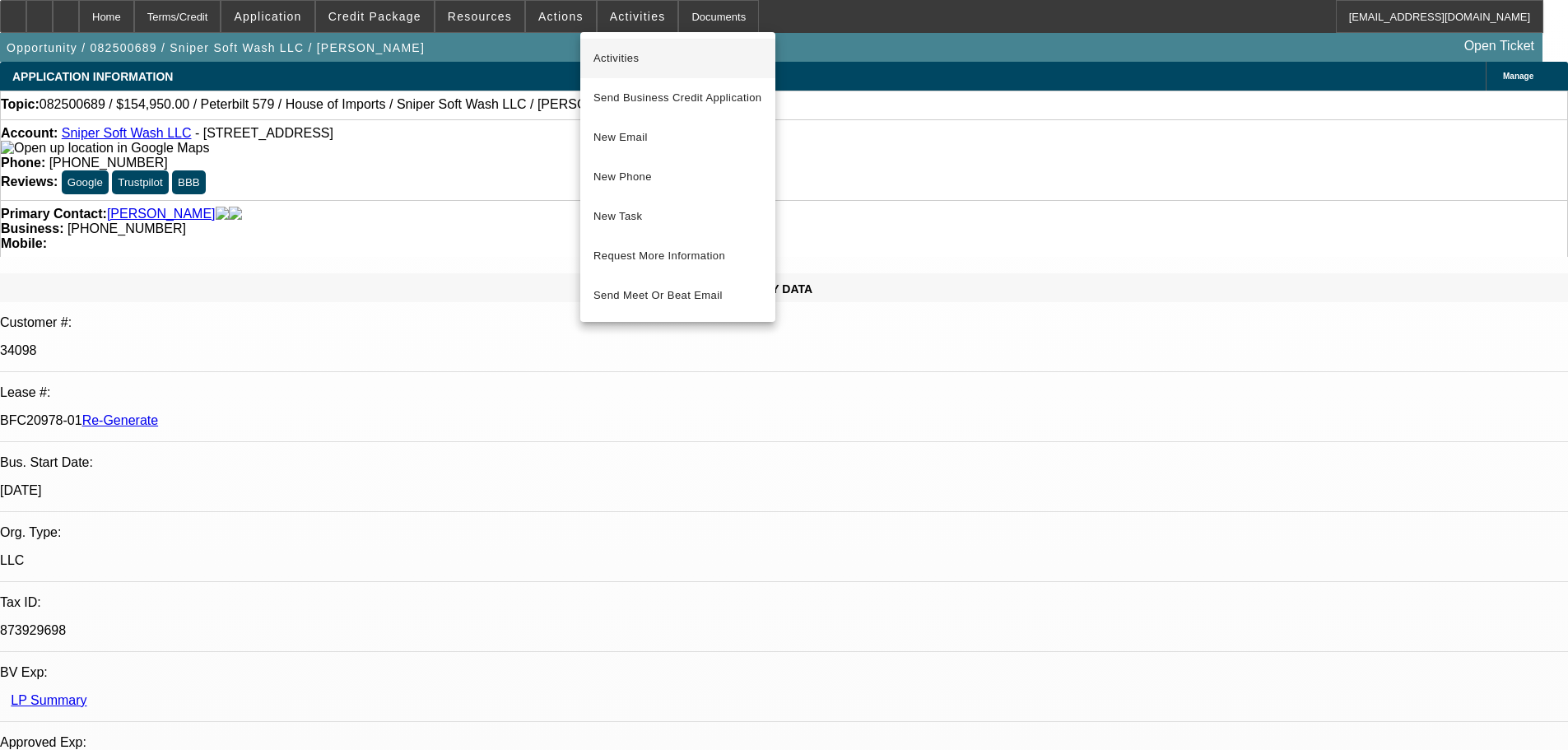
click at [624, 55] on span "Activities" at bounding box center [678, 58] width 169 height 19
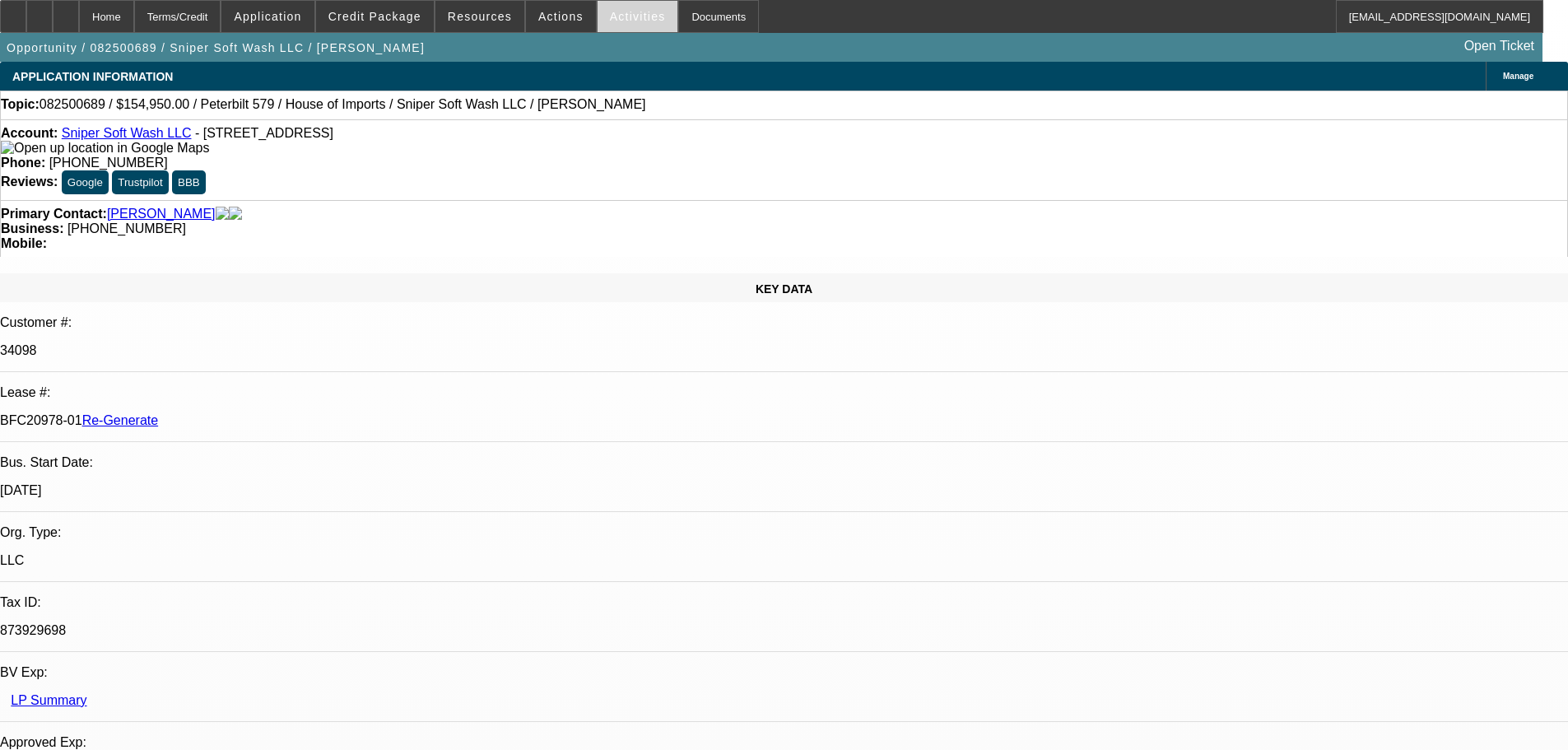
click at [610, 14] on span "Activities" at bounding box center [638, 16] width 56 height 13
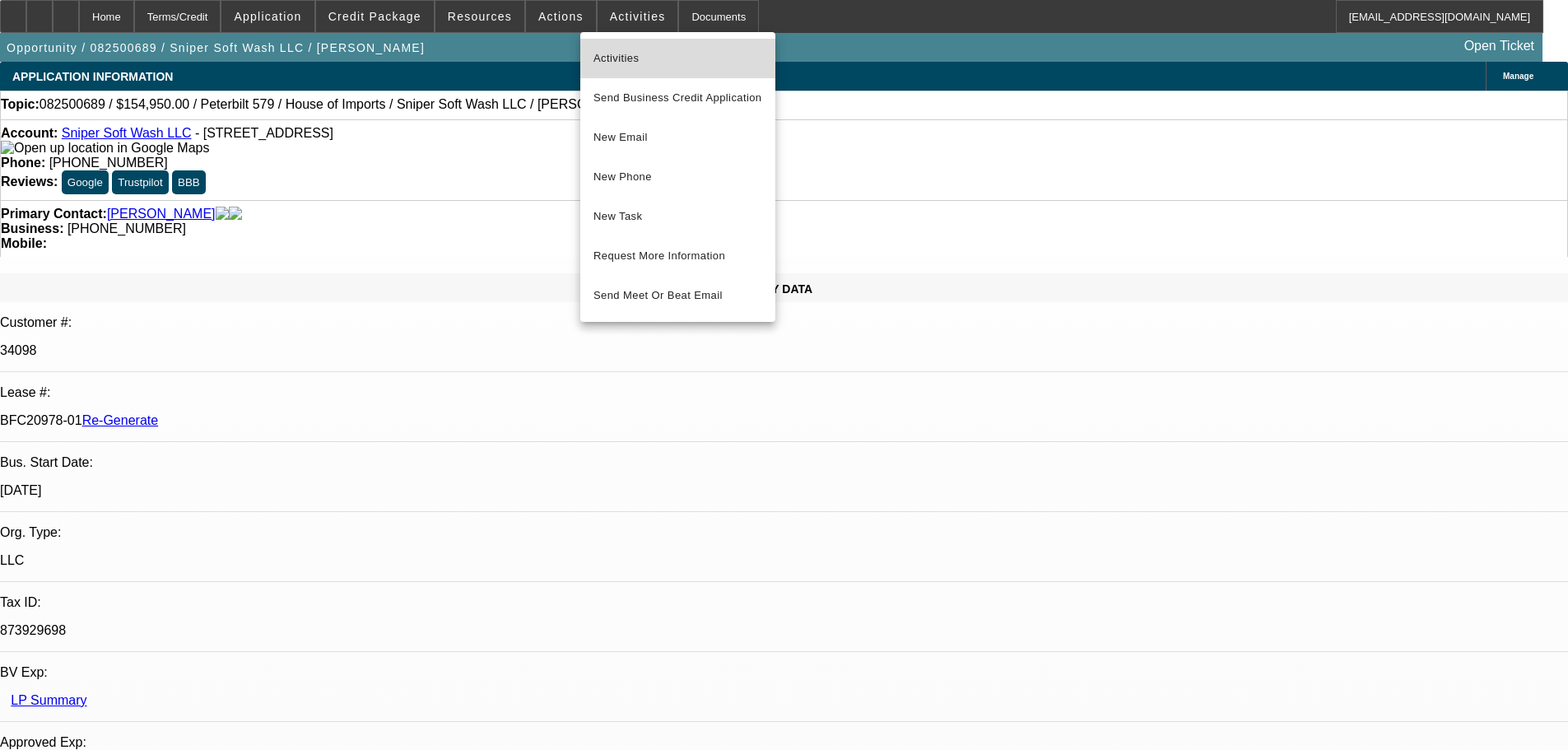
drag, startPoint x: 639, startPoint y: 44, endPoint x: 905, endPoint y: 458, distance: 492.1
click at [640, 44] on button "Activities" at bounding box center [678, 58] width 195 height 40
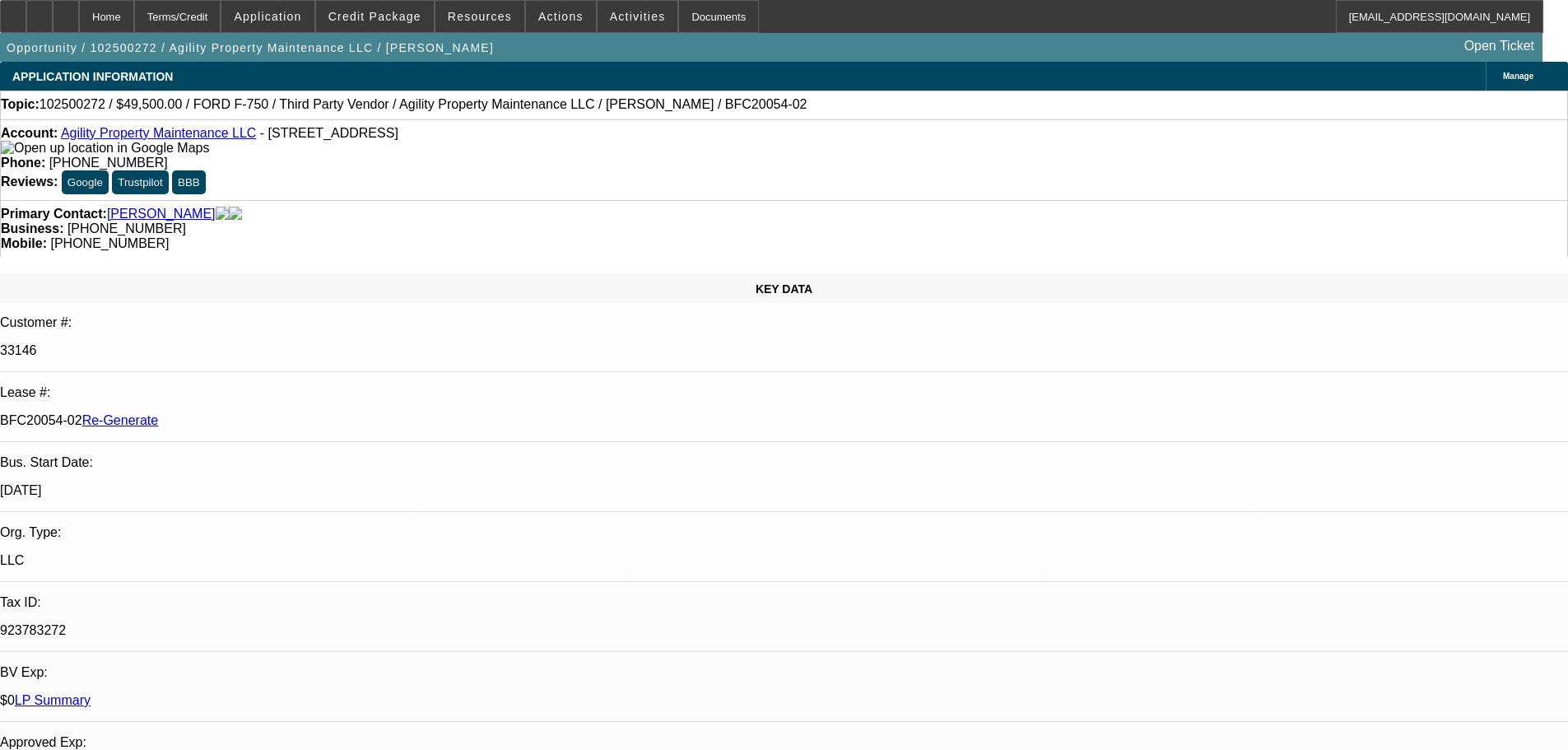
select select "3"
select select "0"
select select "6"
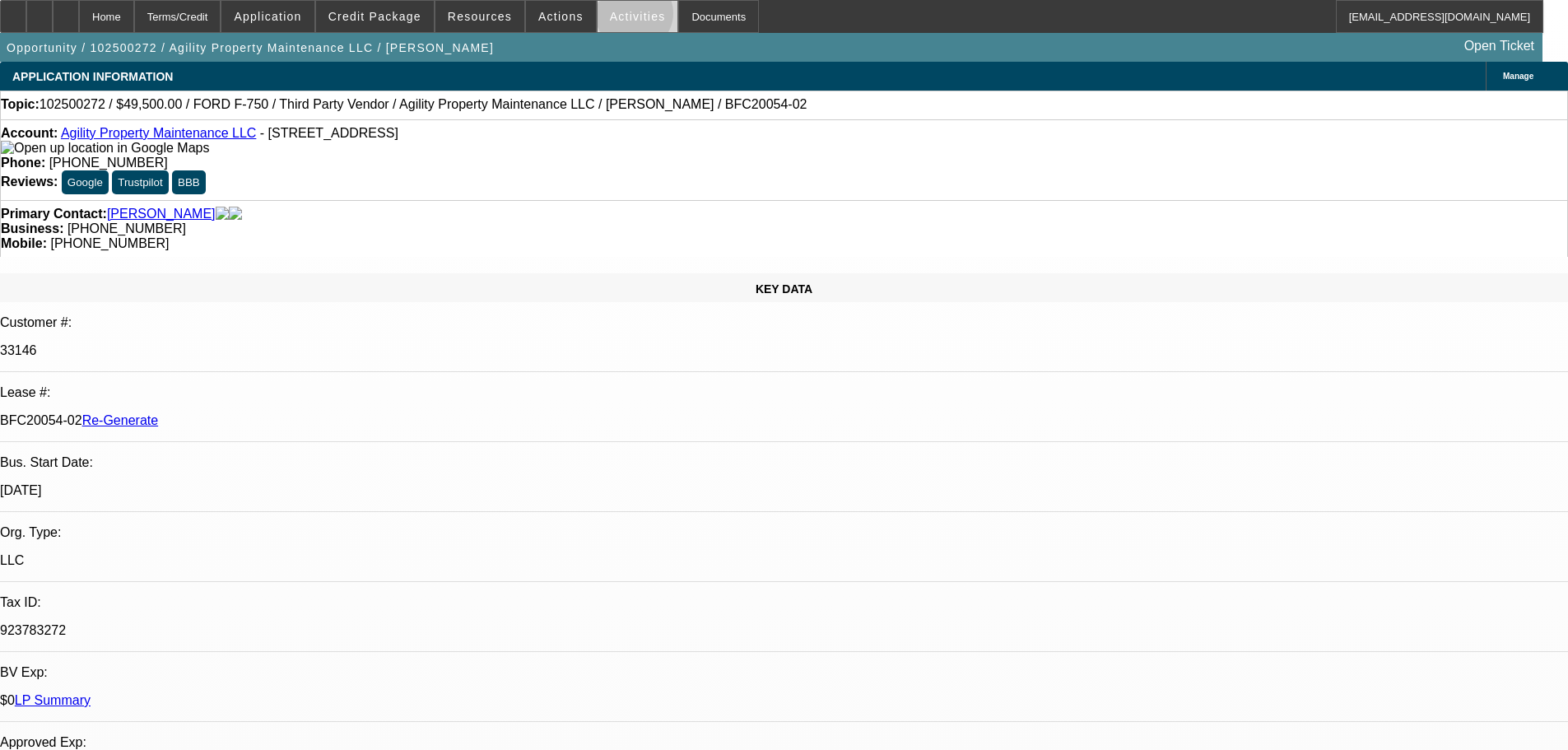
click at [617, 18] on span "Activities" at bounding box center [638, 16] width 56 height 13
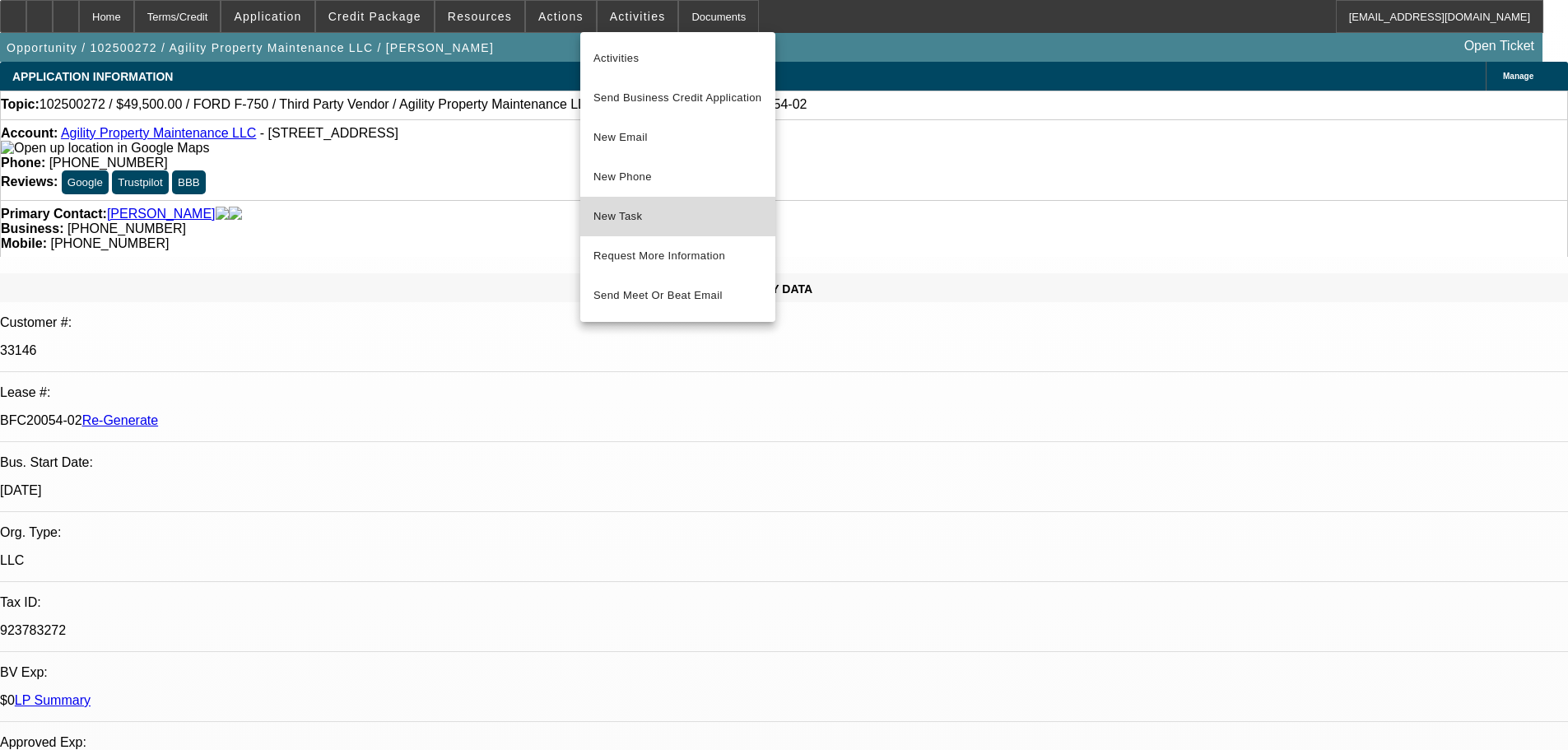
drag, startPoint x: 651, startPoint y: 217, endPoint x: 651, endPoint y: 209, distance: 8.0
click at [651, 209] on span "New Task" at bounding box center [678, 217] width 169 height 19
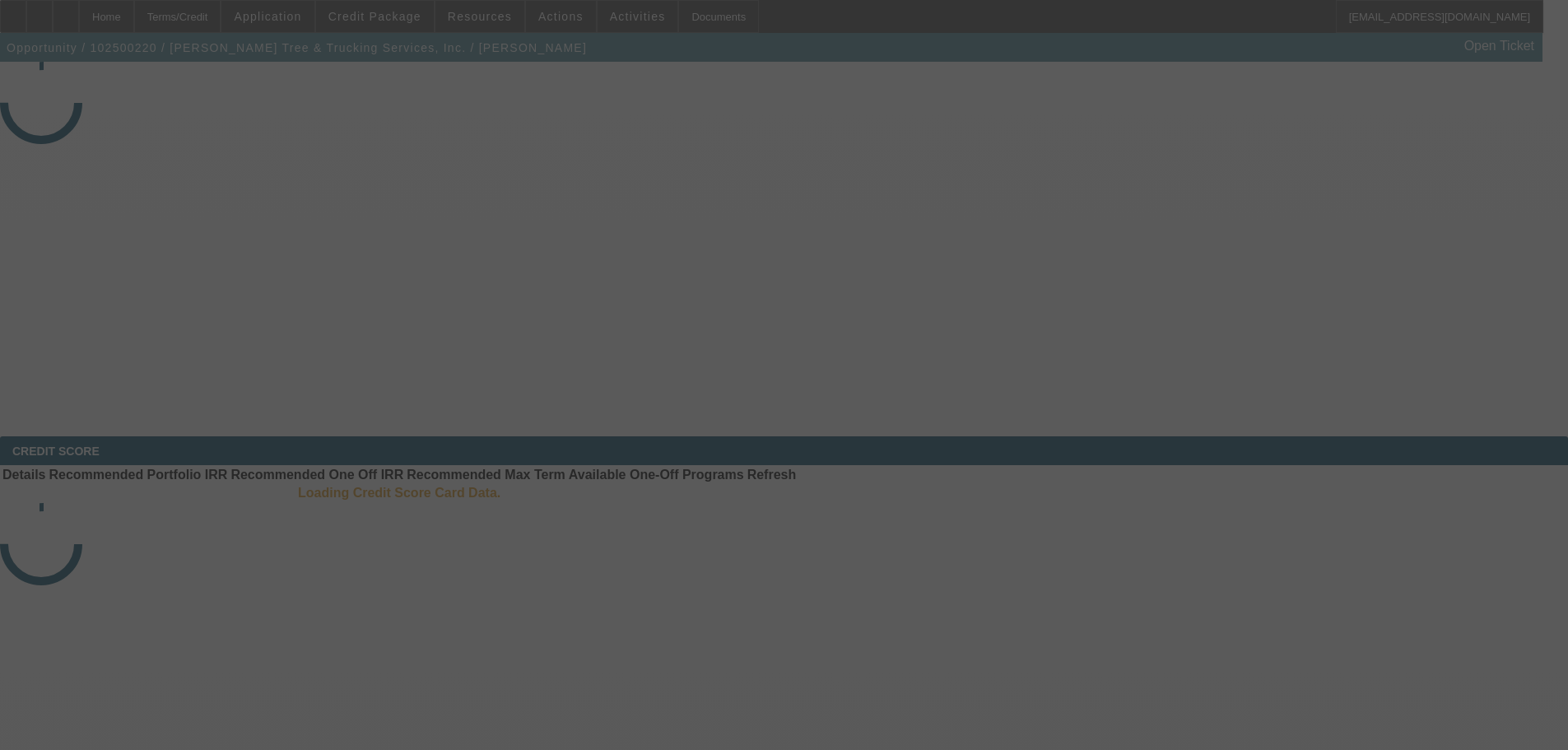
select select "3"
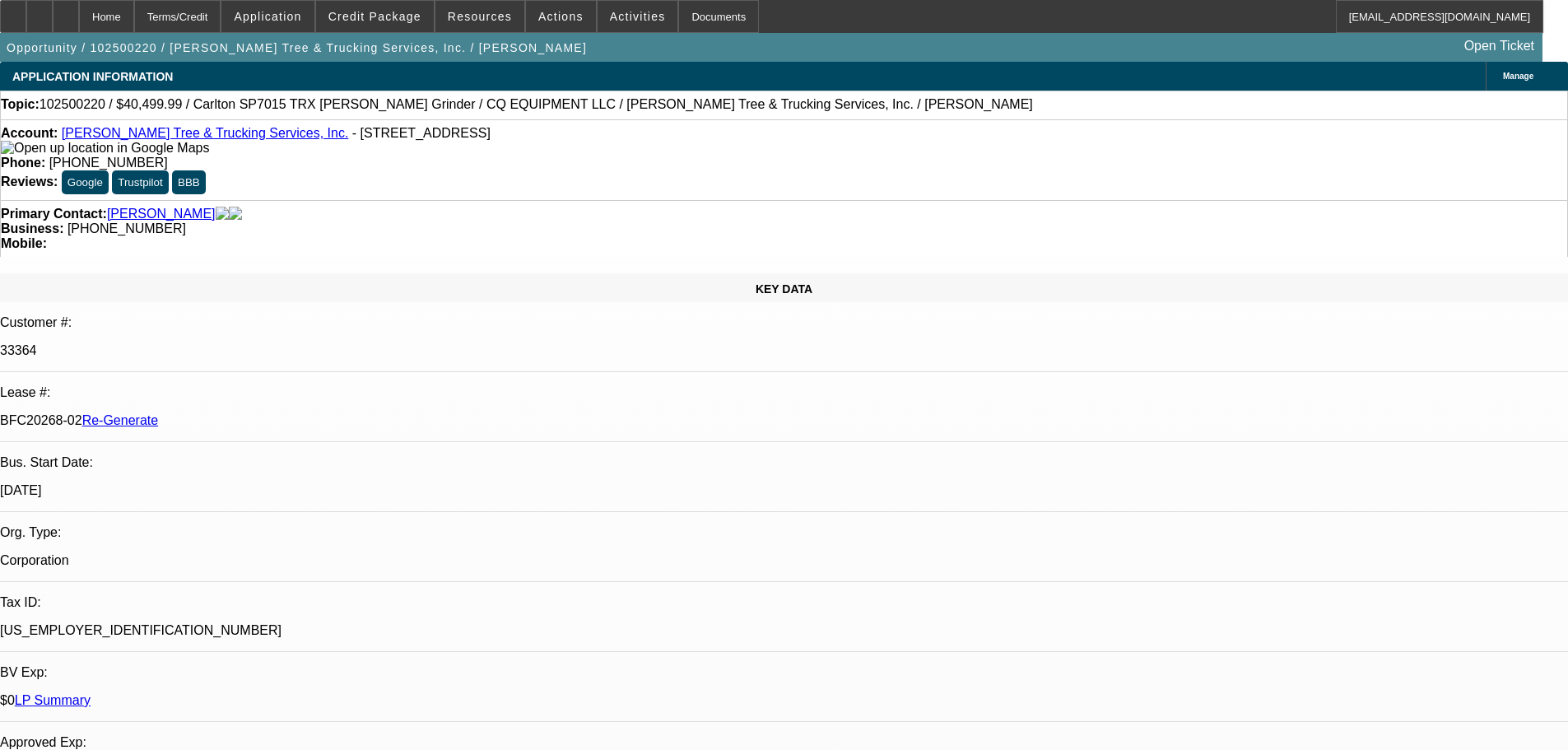
select select "0.1"
select select "0"
select select "2"
select select "0"
select select "6"
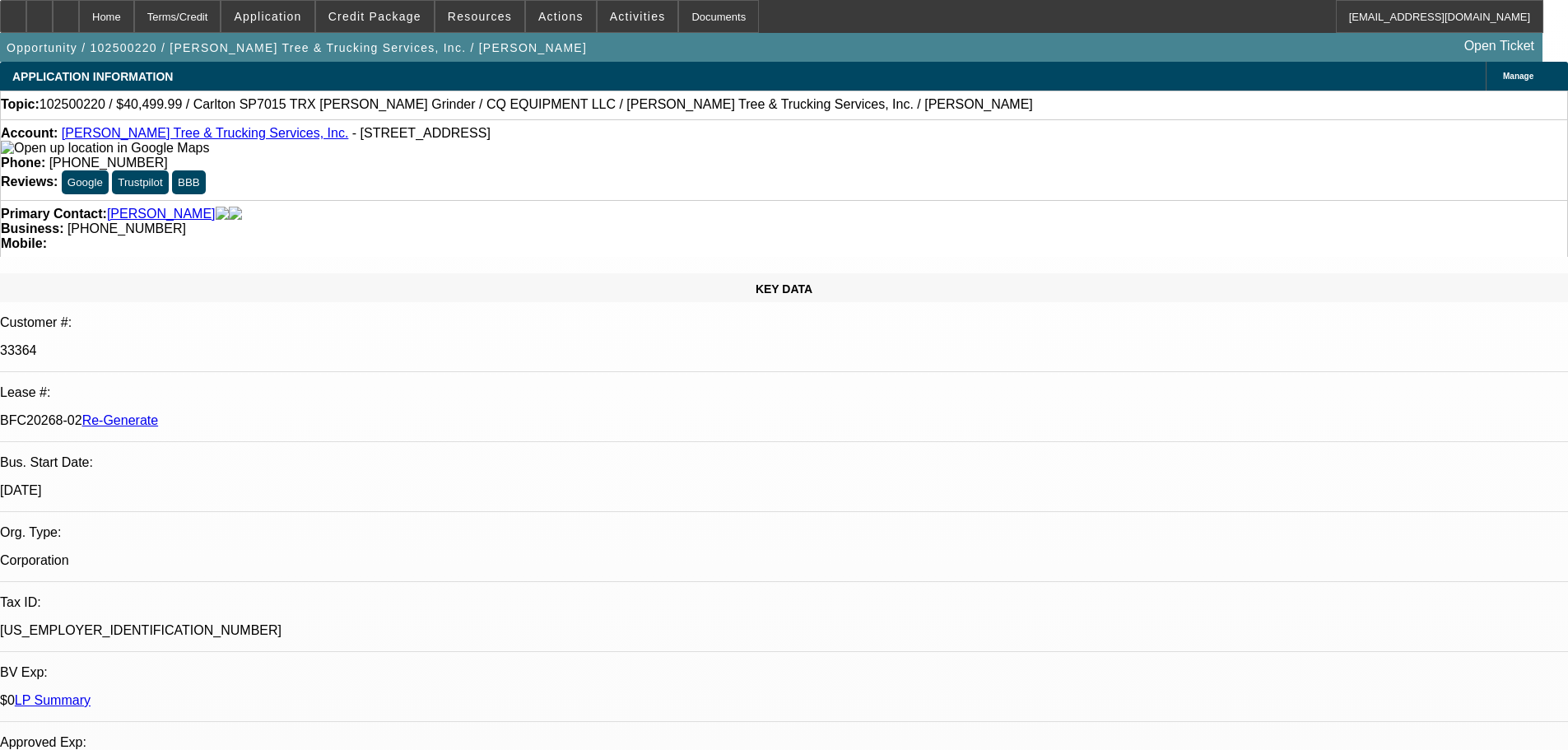
scroll to position [82, 0]
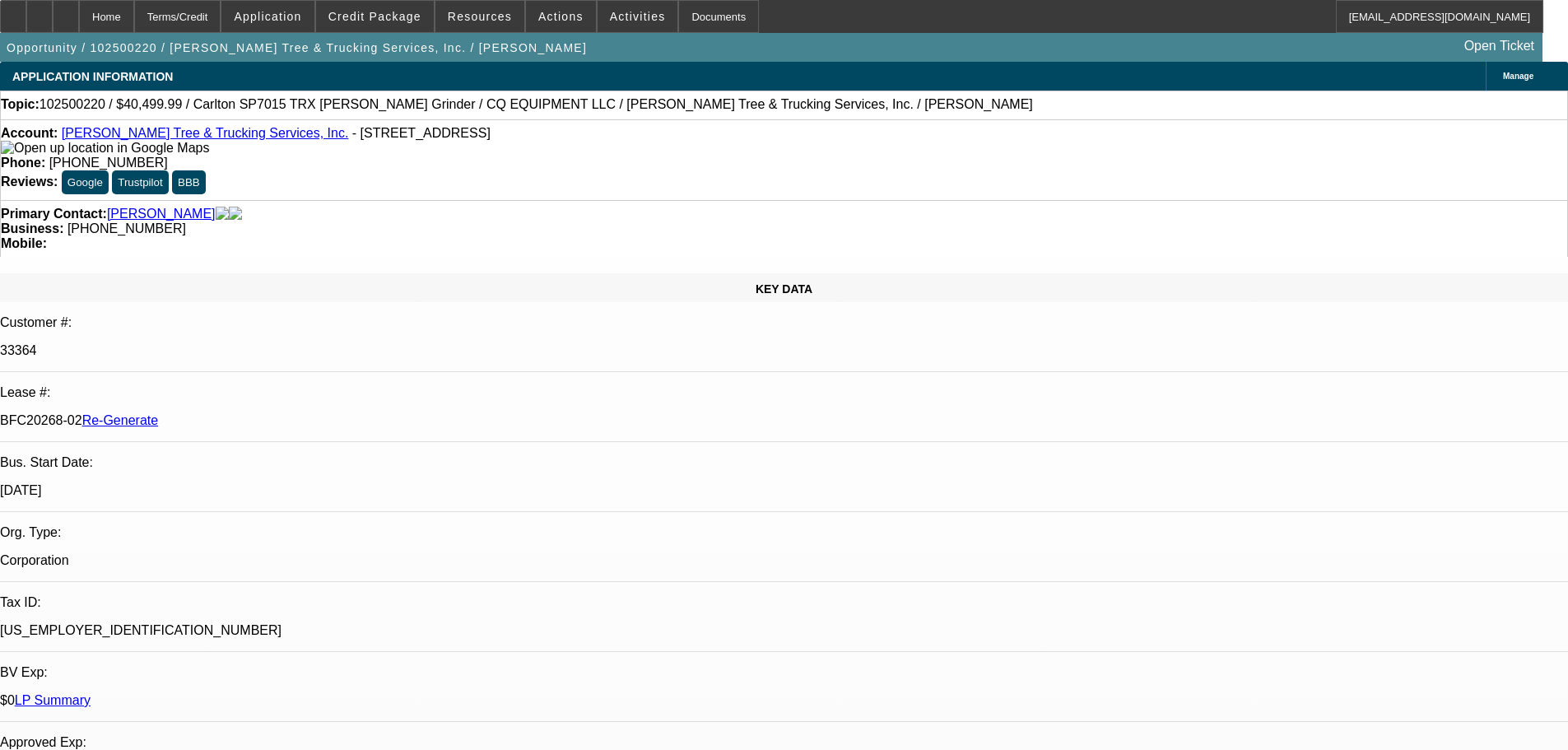
scroll to position [0, 0]
